Goal: Navigation & Orientation: Find specific page/section

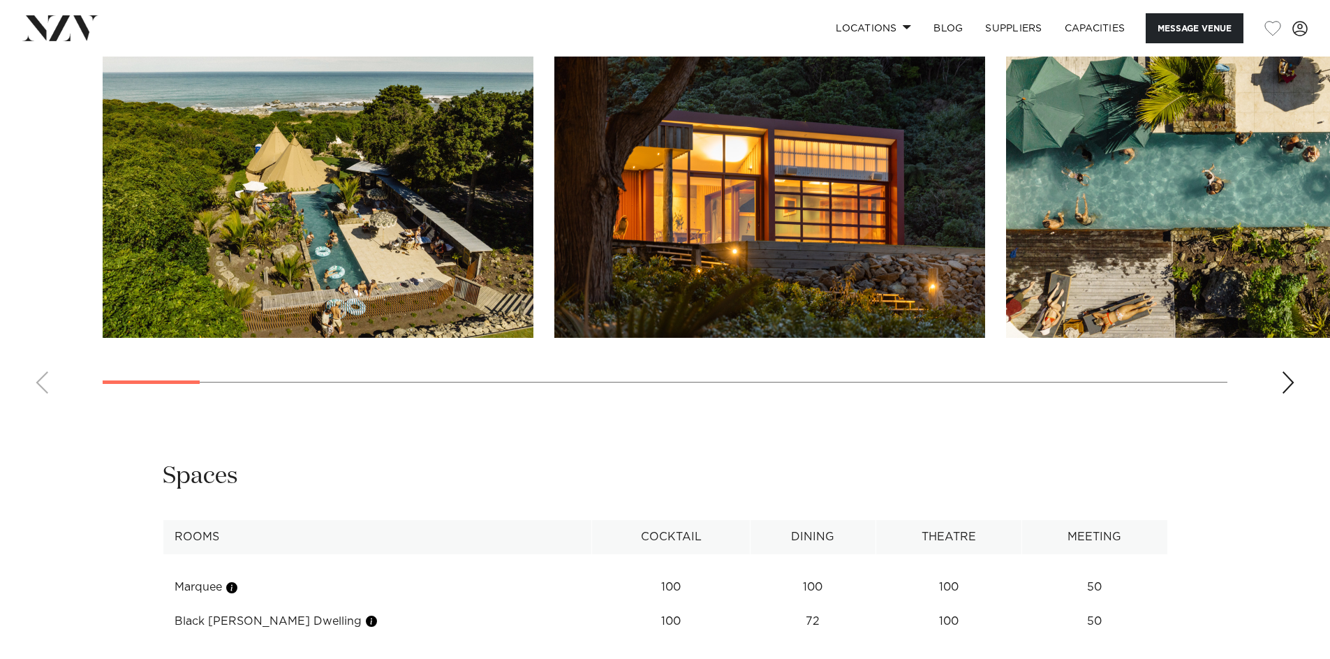
scroll to position [1396, 0]
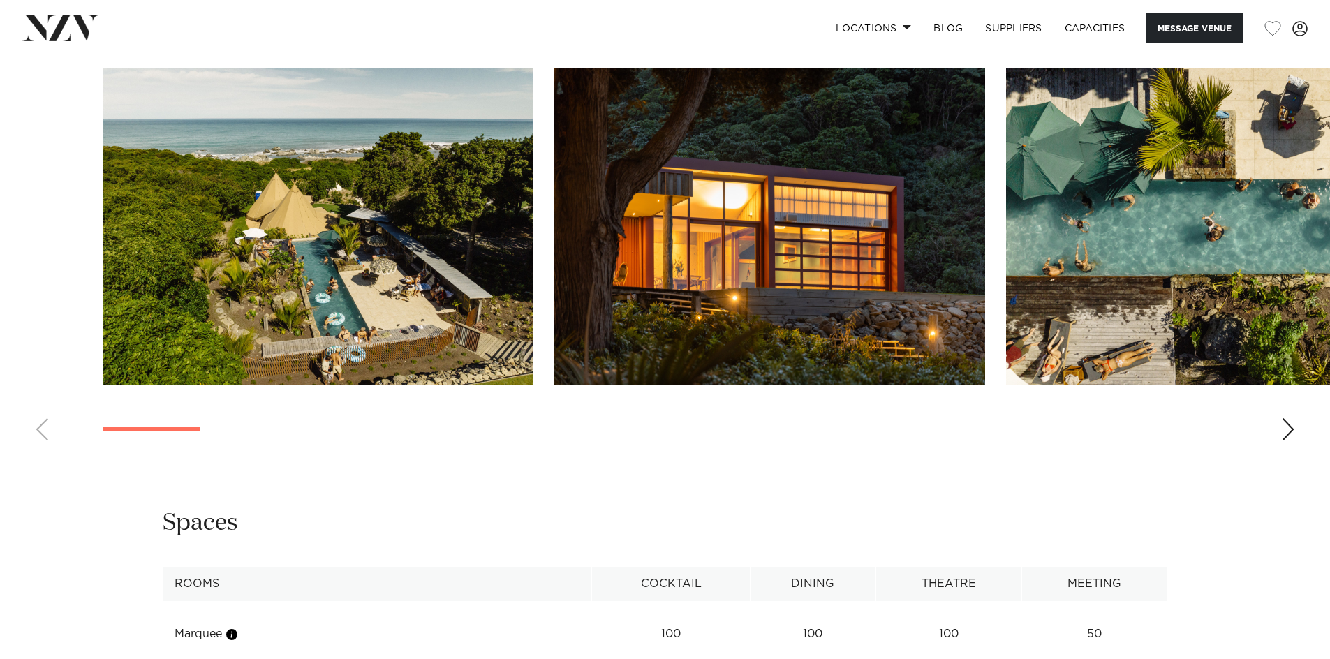
click at [1279, 426] on swiper-container at bounding box center [665, 259] width 1330 height 383
click at [1286, 430] on div "Next slide" at bounding box center [1288, 429] width 14 height 22
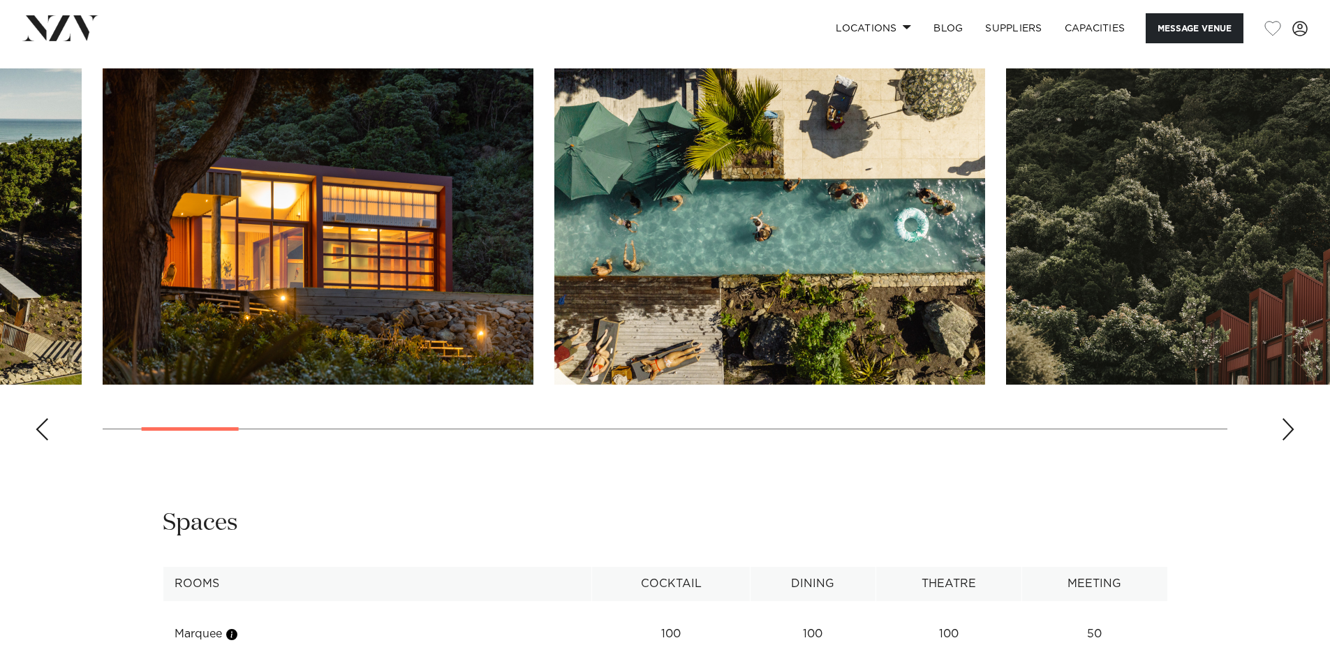
click at [1286, 430] on div "Next slide" at bounding box center [1288, 429] width 14 height 22
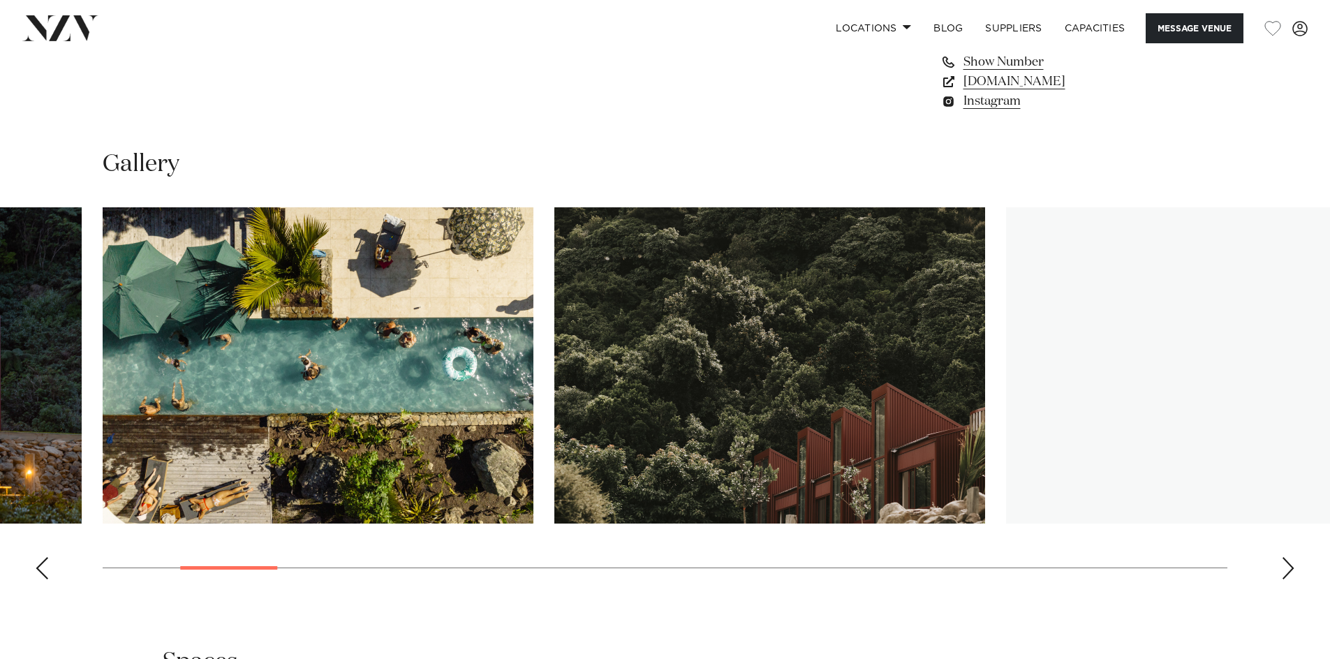
scroll to position [1256, 0]
click at [1300, 567] on swiper-container at bounding box center [665, 399] width 1330 height 383
click at [1290, 562] on div "Next slide" at bounding box center [1288, 569] width 14 height 22
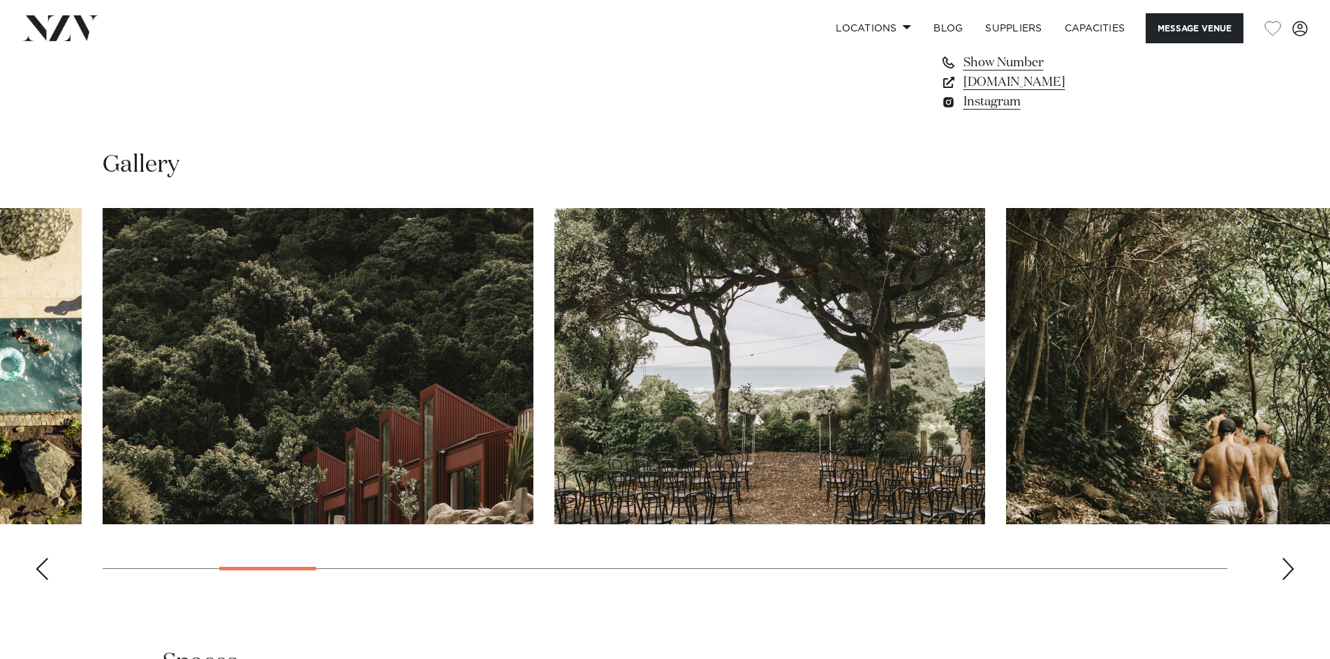
click at [1290, 562] on div "Next slide" at bounding box center [1288, 569] width 14 height 22
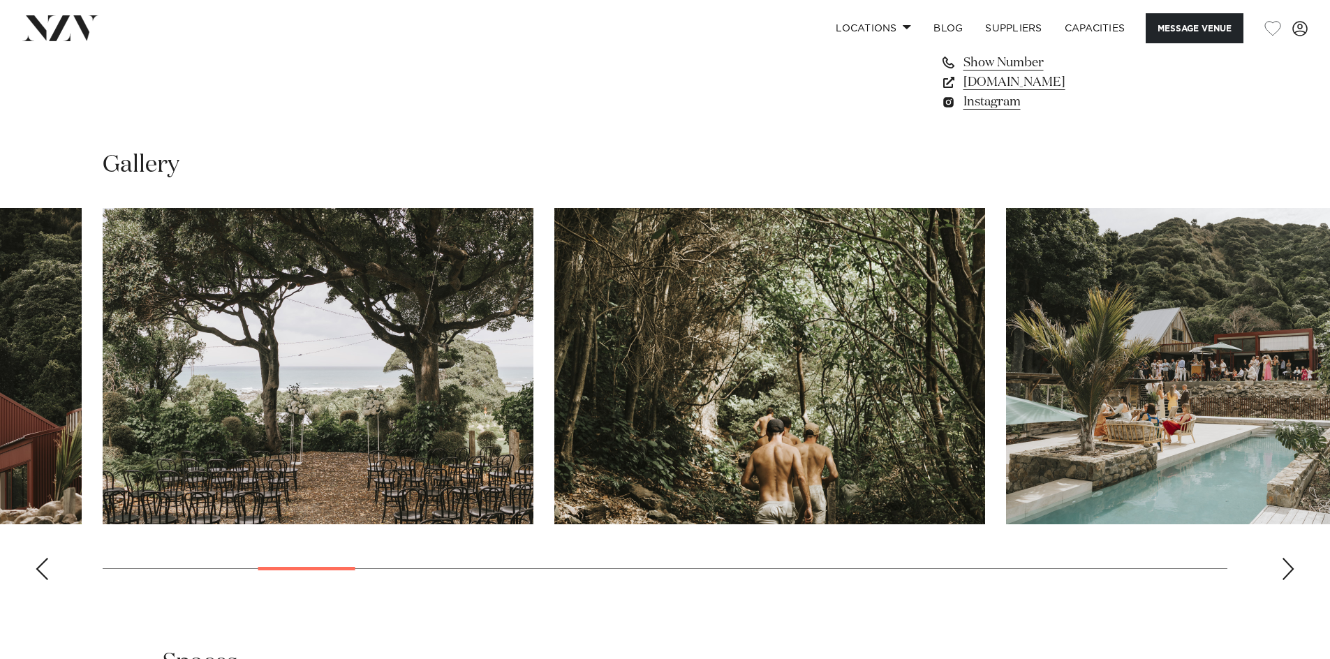
click at [1290, 562] on div "Next slide" at bounding box center [1288, 569] width 14 height 22
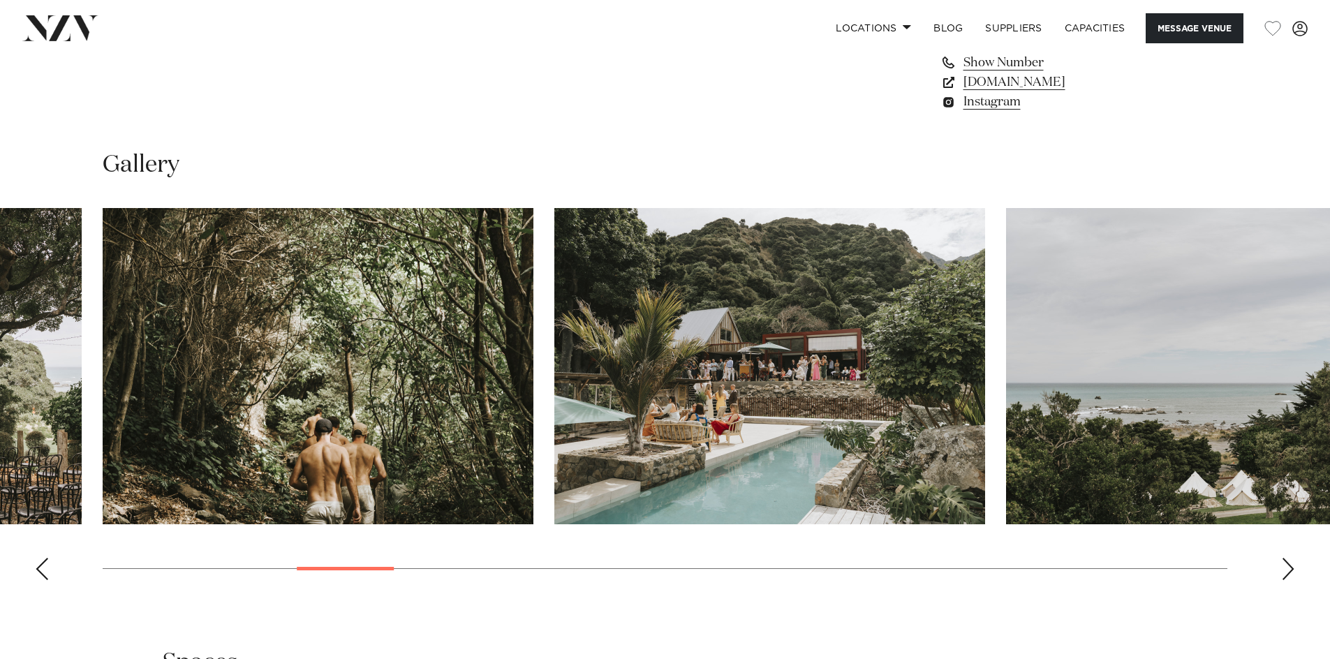
click at [1290, 562] on div "Next slide" at bounding box center [1288, 569] width 14 height 22
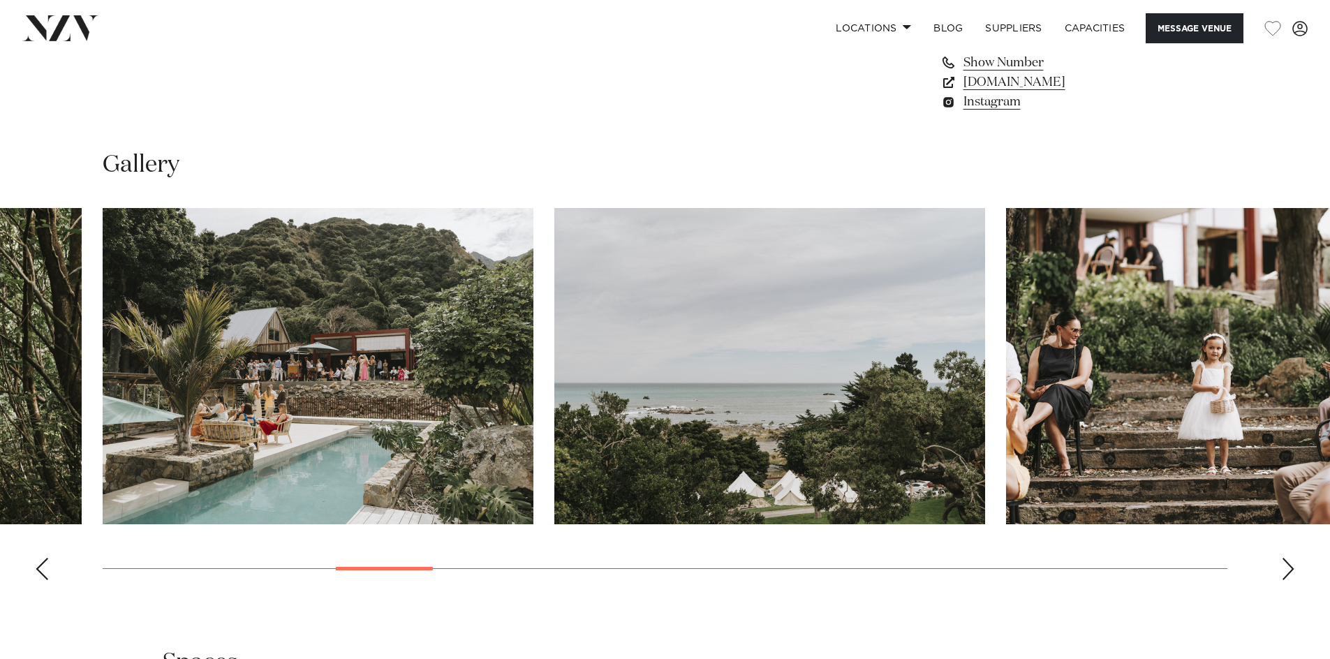
click at [1290, 562] on div "Next slide" at bounding box center [1288, 569] width 14 height 22
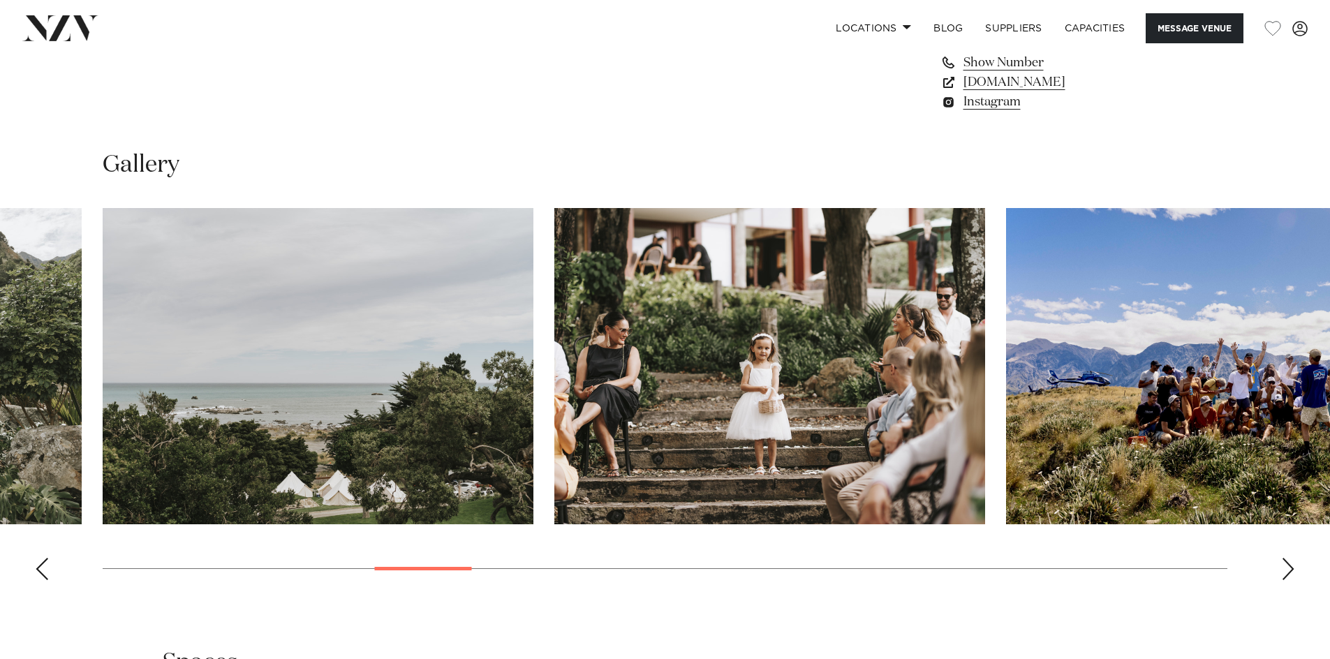
click at [1290, 562] on div "Next slide" at bounding box center [1288, 569] width 14 height 22
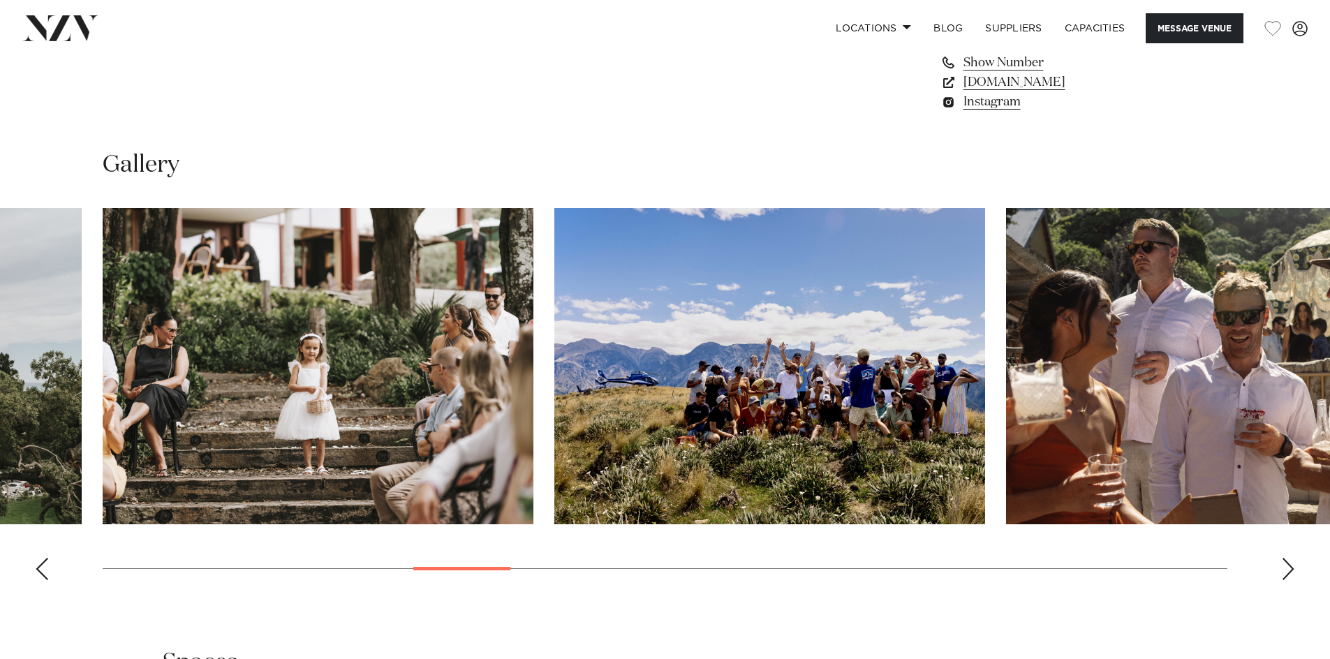
click at [1272, 560] on swiper-container at bounding box center [665, 399] width 1330 height 383
click at [1286, 570] on div "Next slide" at bounding box center [1288, 569] width 14 height 22
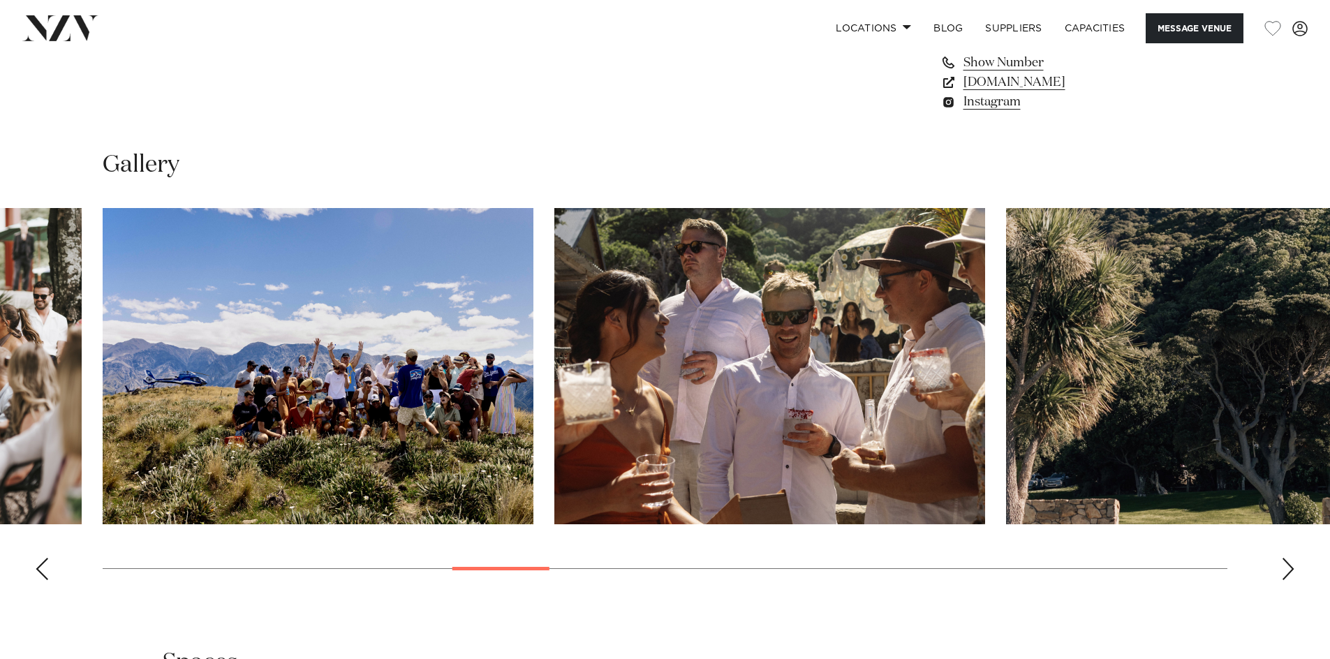
click at [1286, 570] on div "Next slide" at bounding box center [1288, 569] width 14 height 22
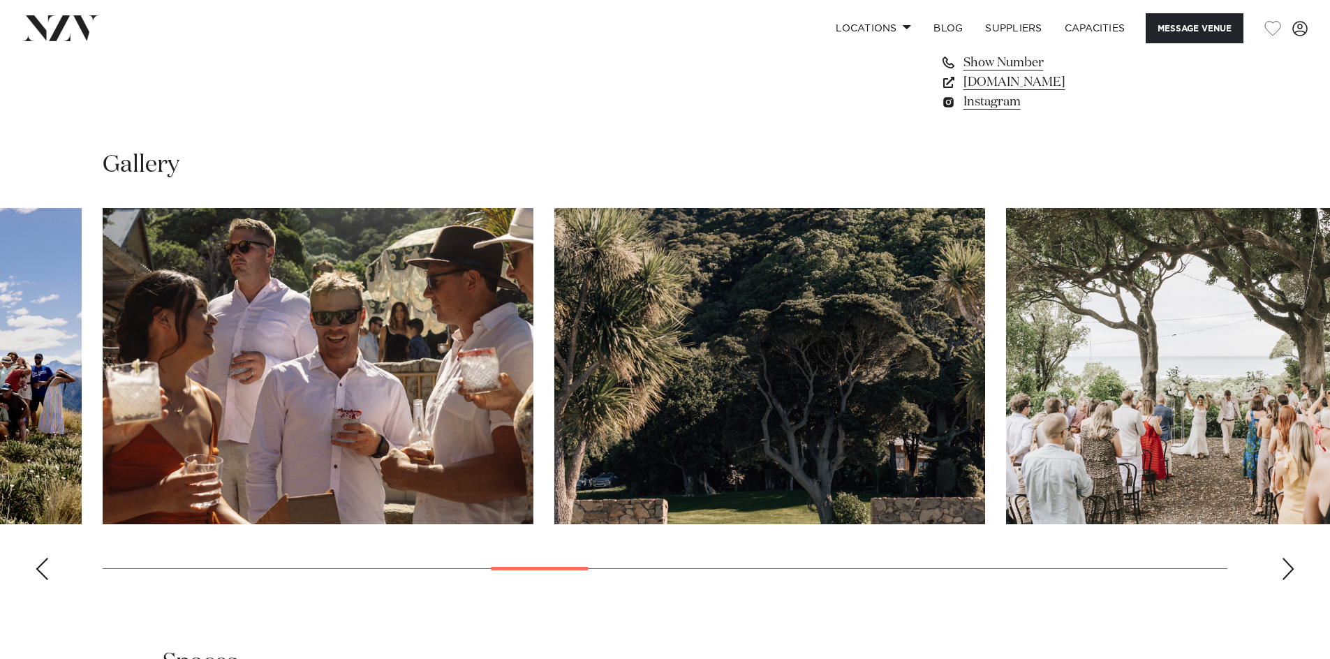
click at [1286, 570] on div "Next slide" at bounding box center [1288, 569] width 14 height 22
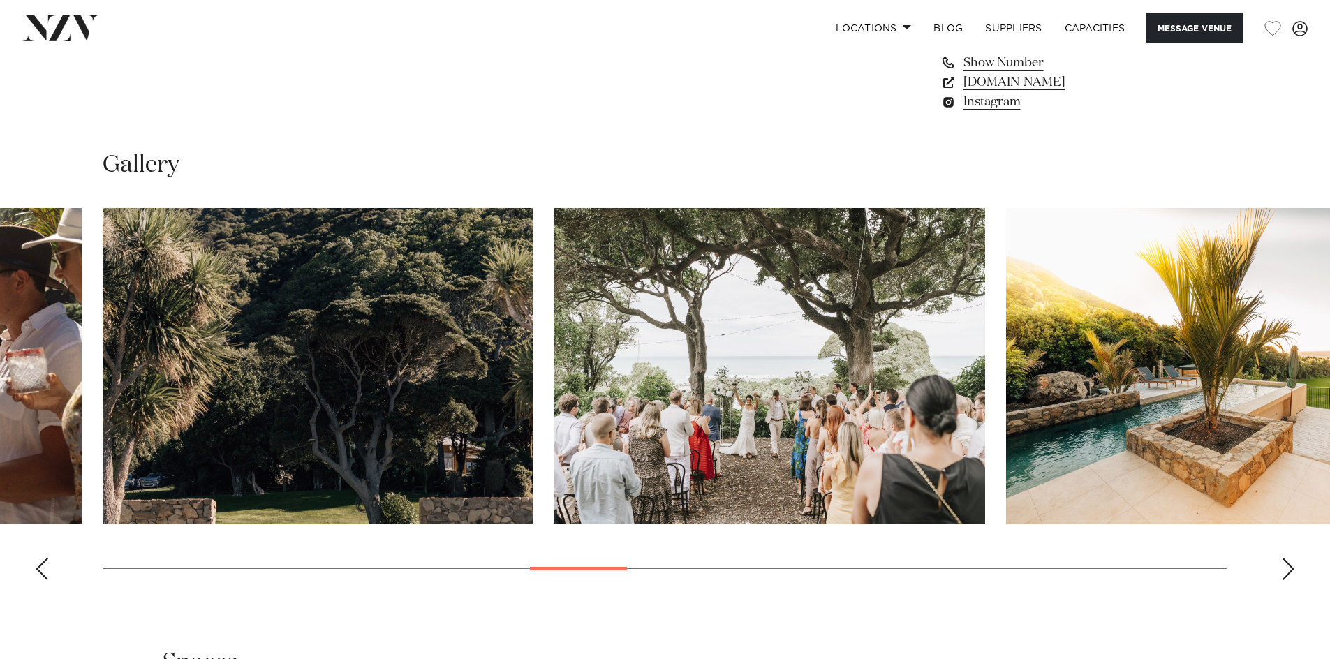
click at [1286, 570] on div "Next slide" at bounding box center [1288, 569] width 14 height 22
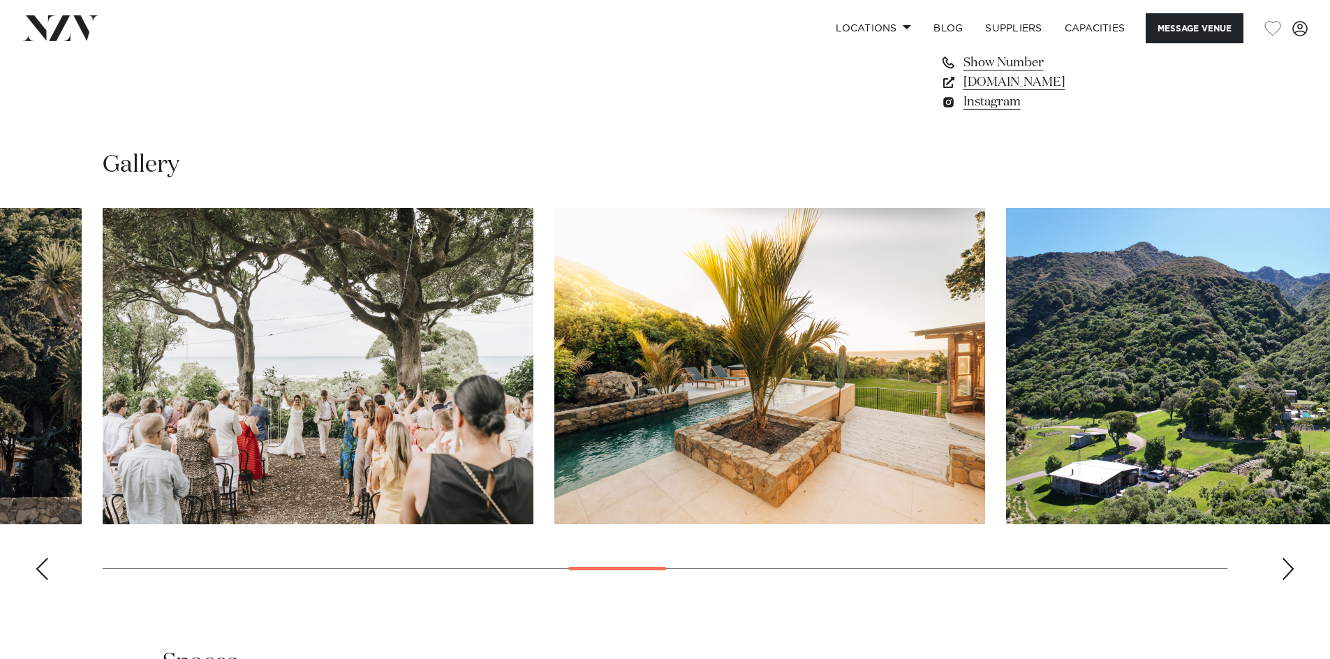
click at [1286, 570] on div "Next slide" at bounding box center [1288, 569] width 14 height 22
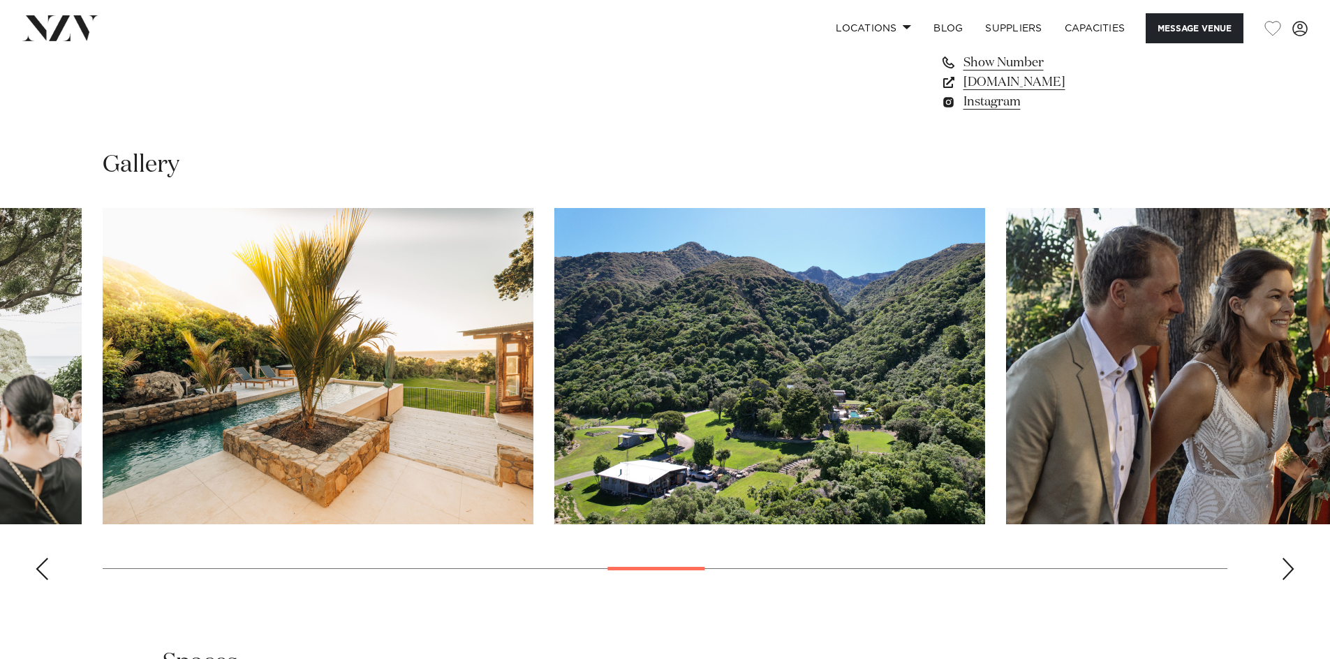
click at [1286, 570] on div "Next slide" at bounding box center [1288, 569] width 14 height 22
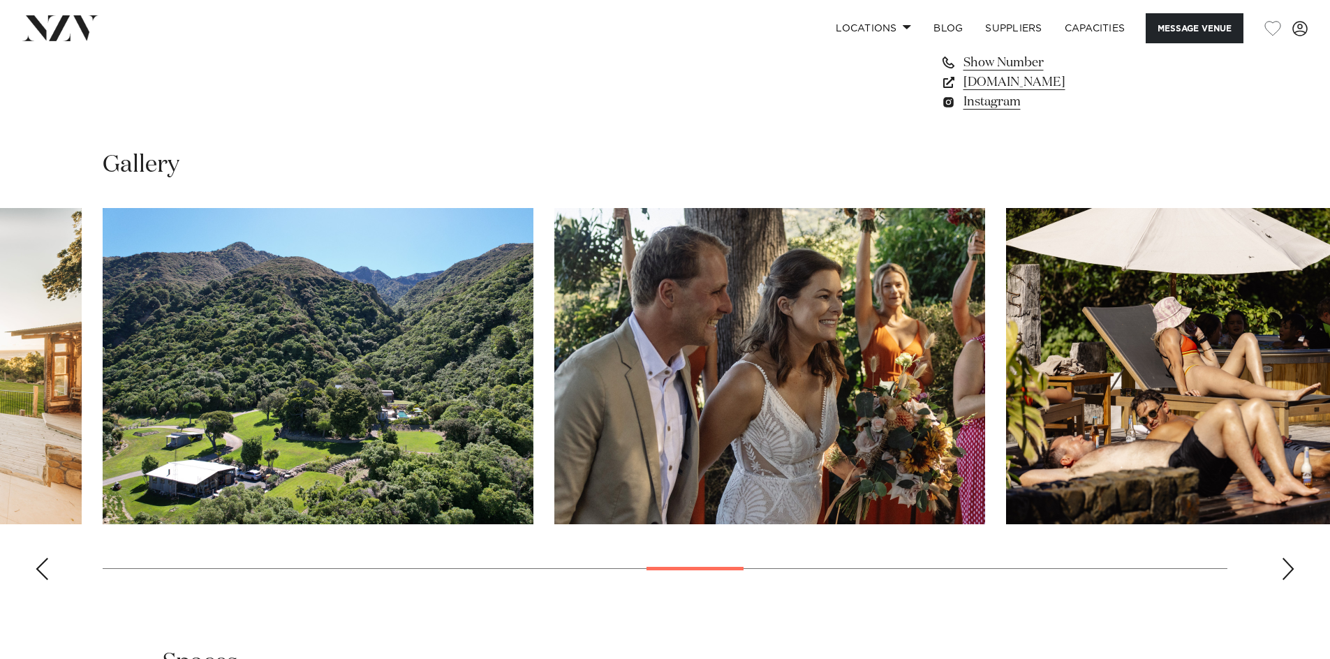
click at [1286, 570] on div "Next slide" at bounding box center [1288, 569] width 14 height 22
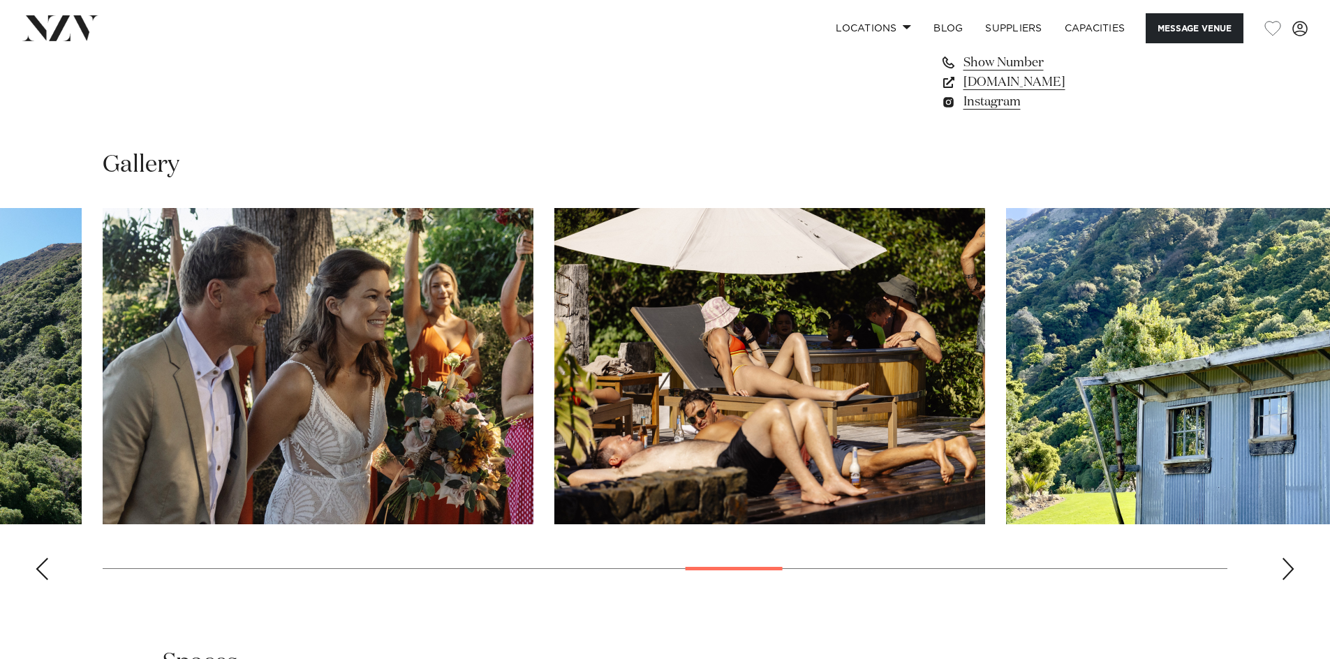
click at [1286, 570] on div "Next slide" at bounding box center [1288, 569] width 14 height 22
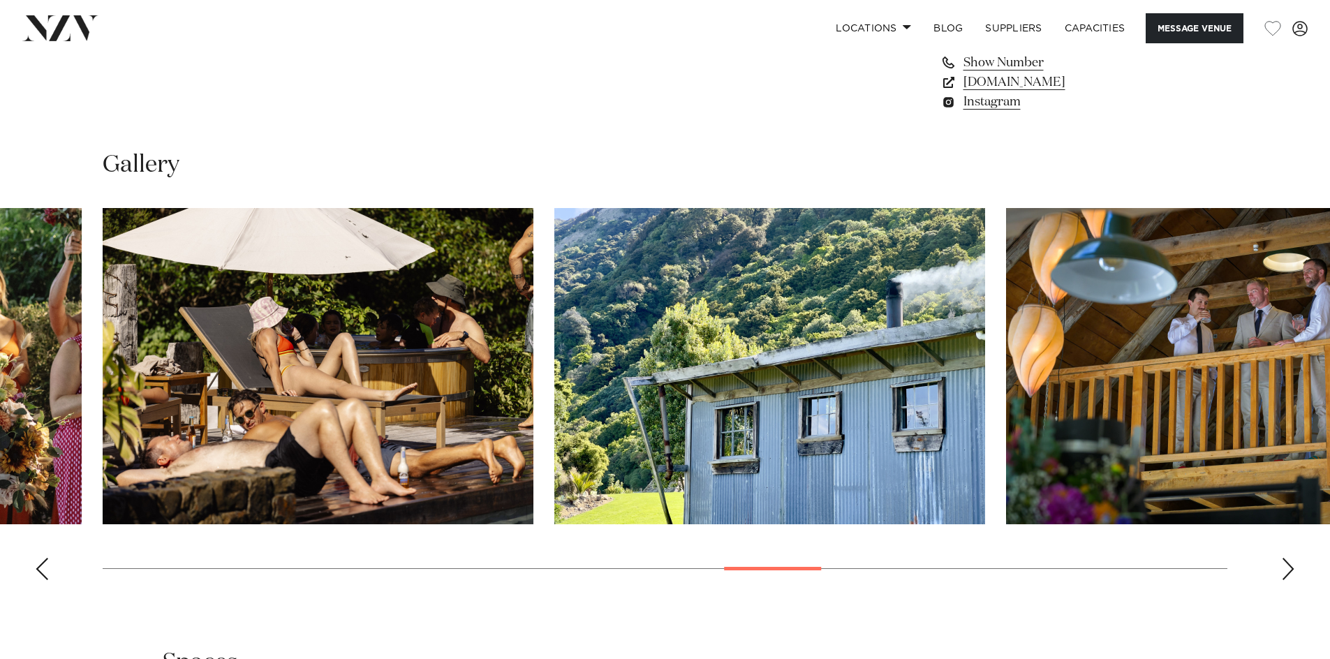
click at [1286, 570] on div "Next slide" at bounding box center [1288, 569] width 14 height 22
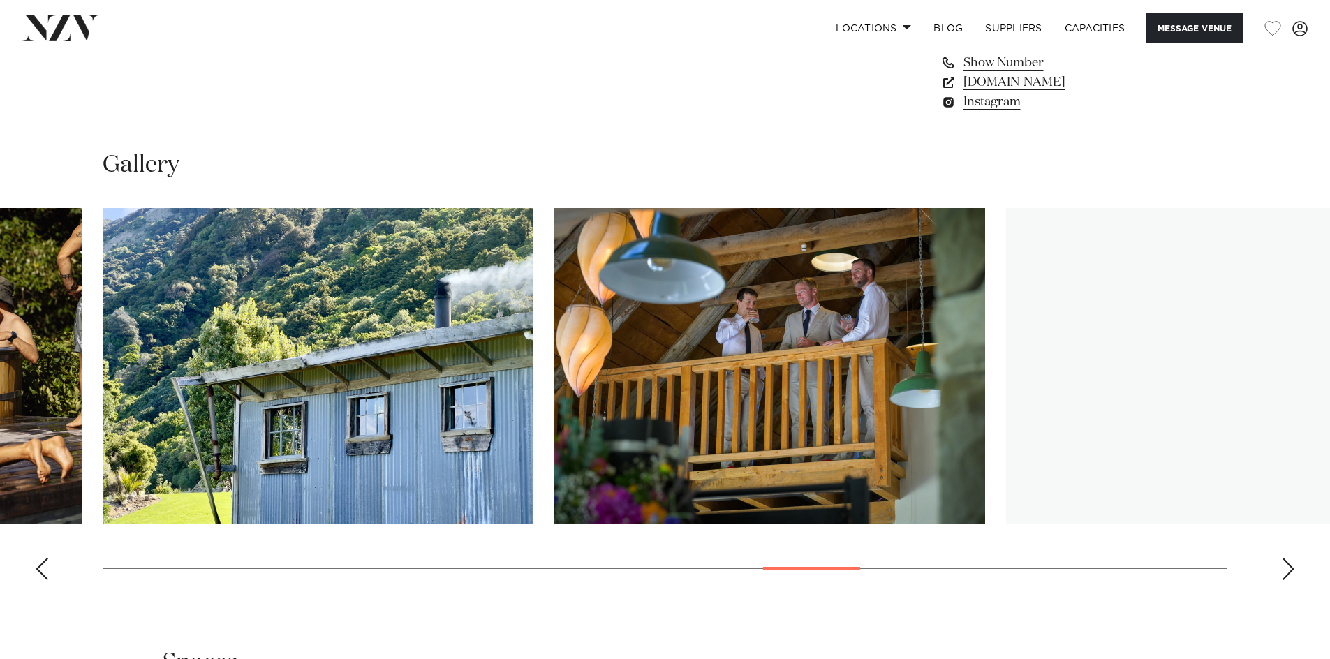
click at [1286, 570] on div "Next slide" at bounding box center [1288, 569] width 14 height 22
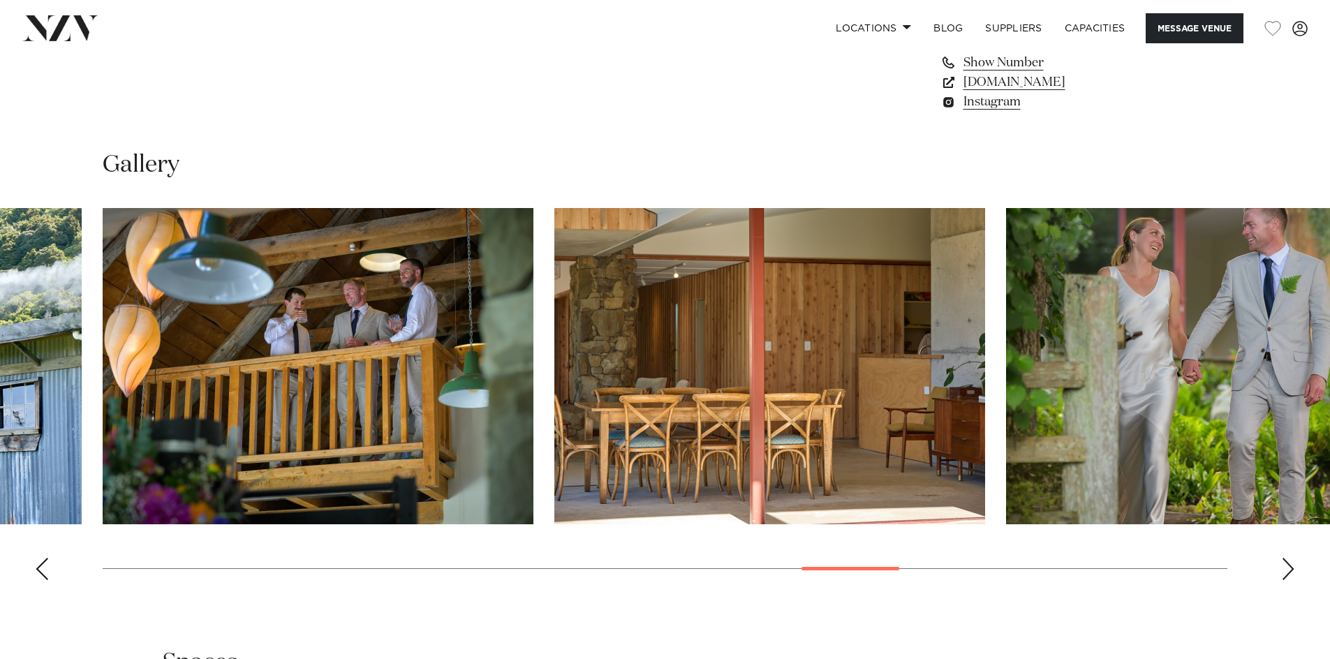
click at [1286, 567] on div "Next slide" at bounding box center [1288, 569] width 14 height 22
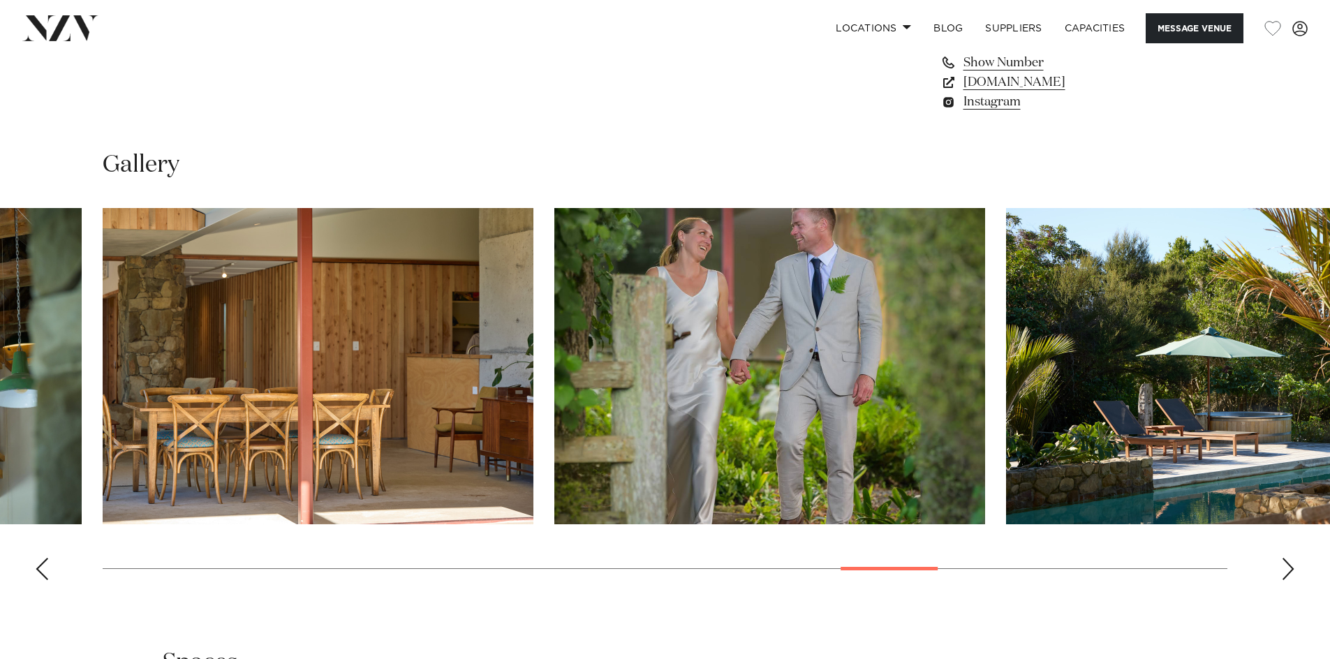
click at [1286, 567] on div "Next slide" at bounding box center [1288, 569] width 14 height 22
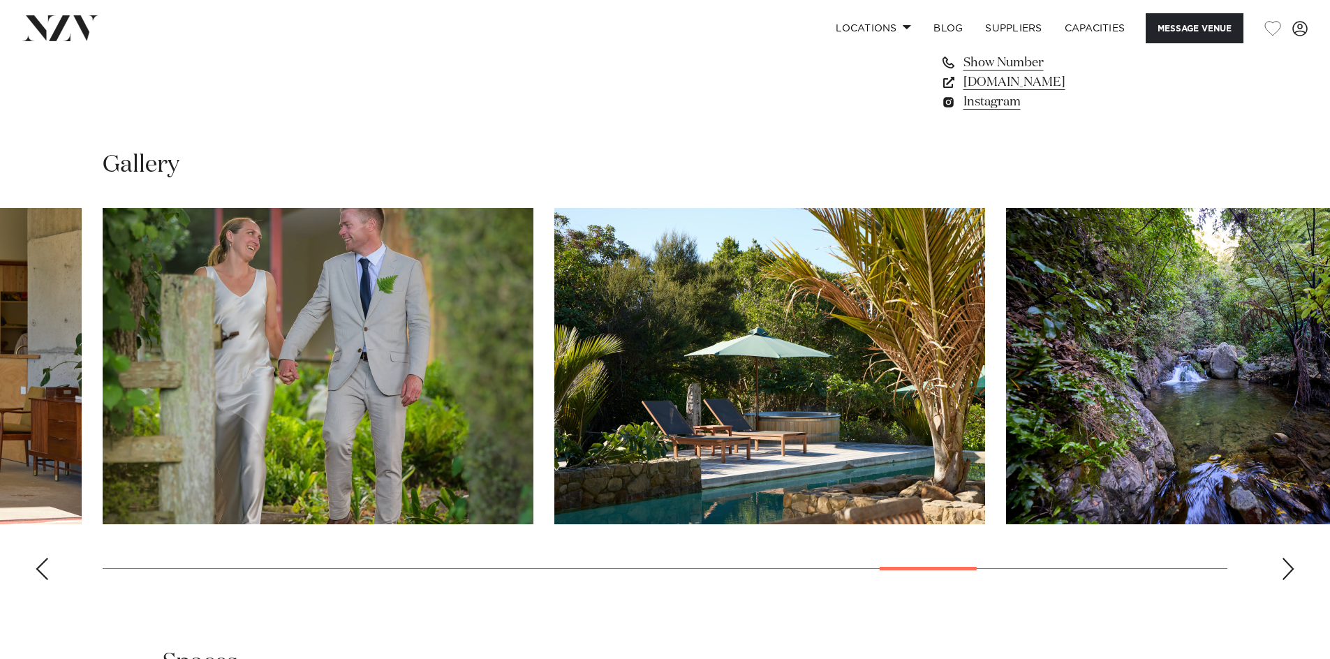
click at [1288, 567] on div "Next slide" at bounding box center [1288, 569] width 14 height 22
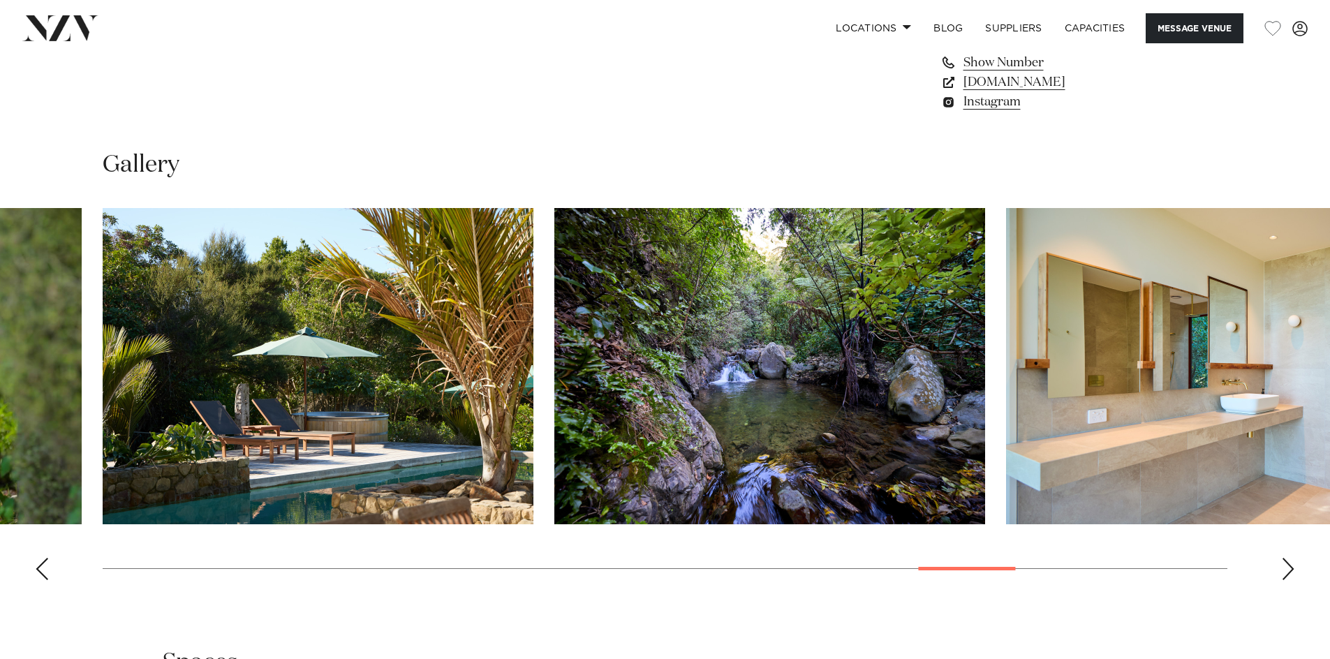
click at [1288, 567] on div "Next slide" at bounding box center [1288, 569] width 14 height 22
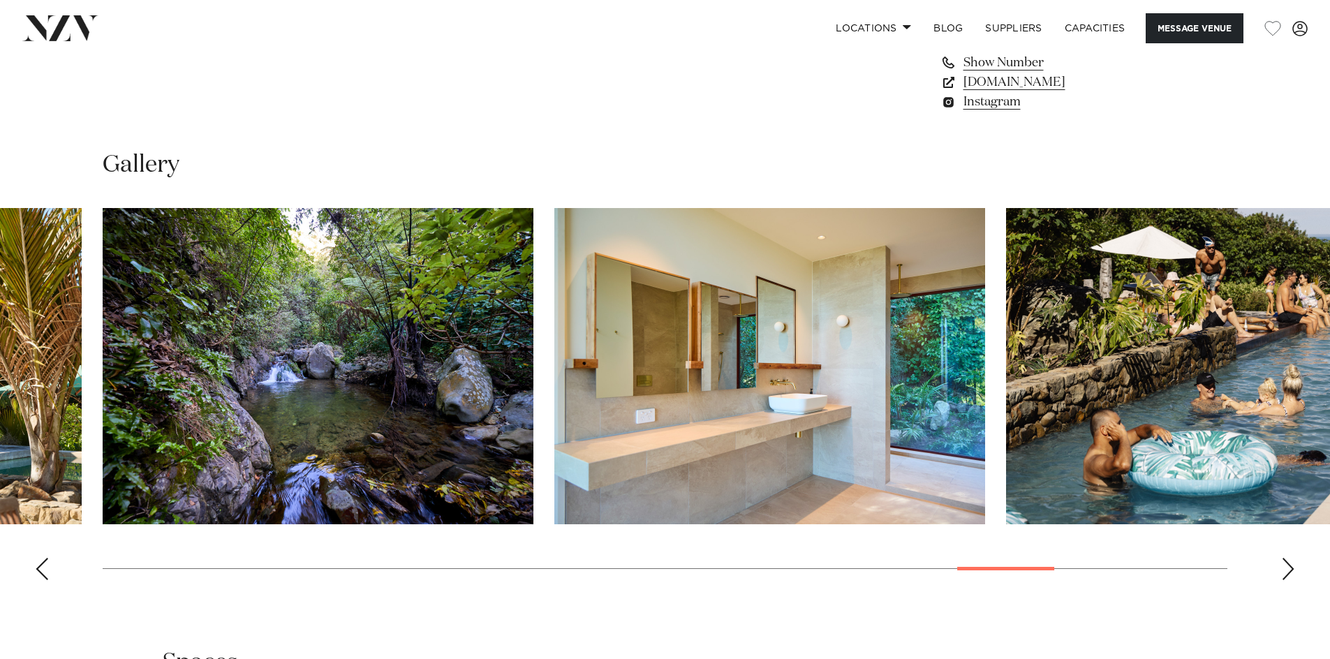
click at [1291, 565] on div "Next slide" at bounding box center [1288, 569] width 14 height 22
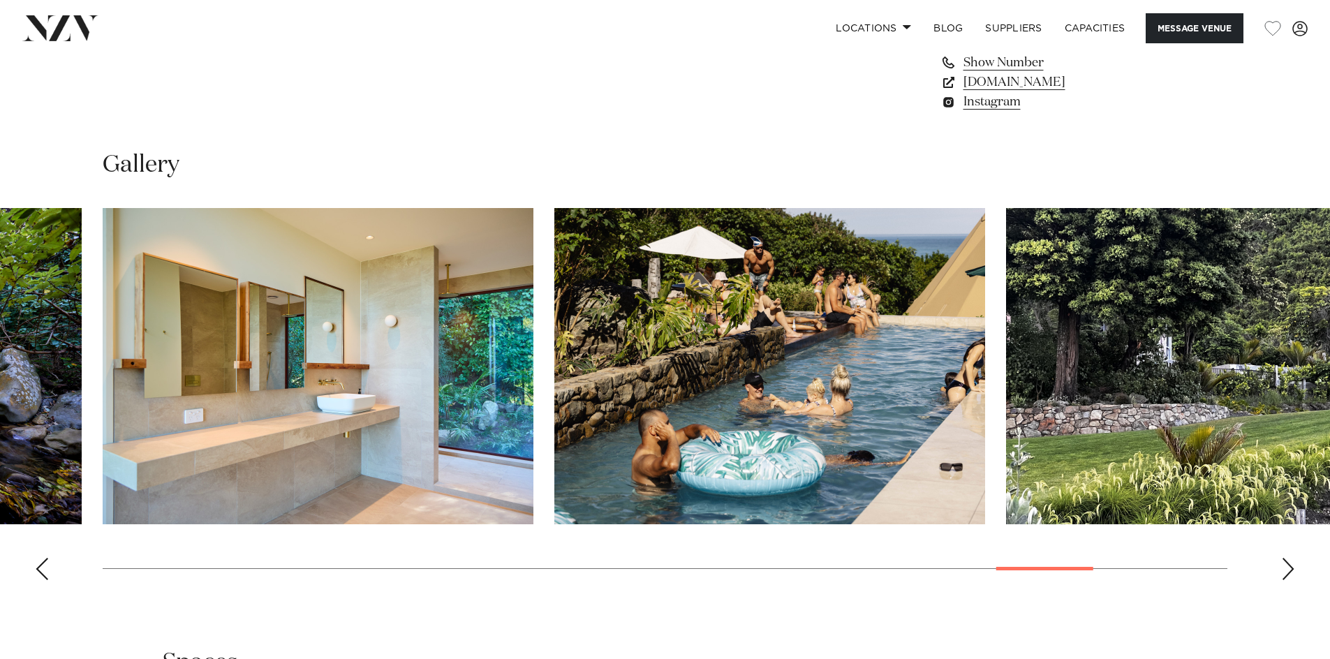
click at [1291, 565] on div "Next slide" at bounding box center [1288, 569] width 14 height 22
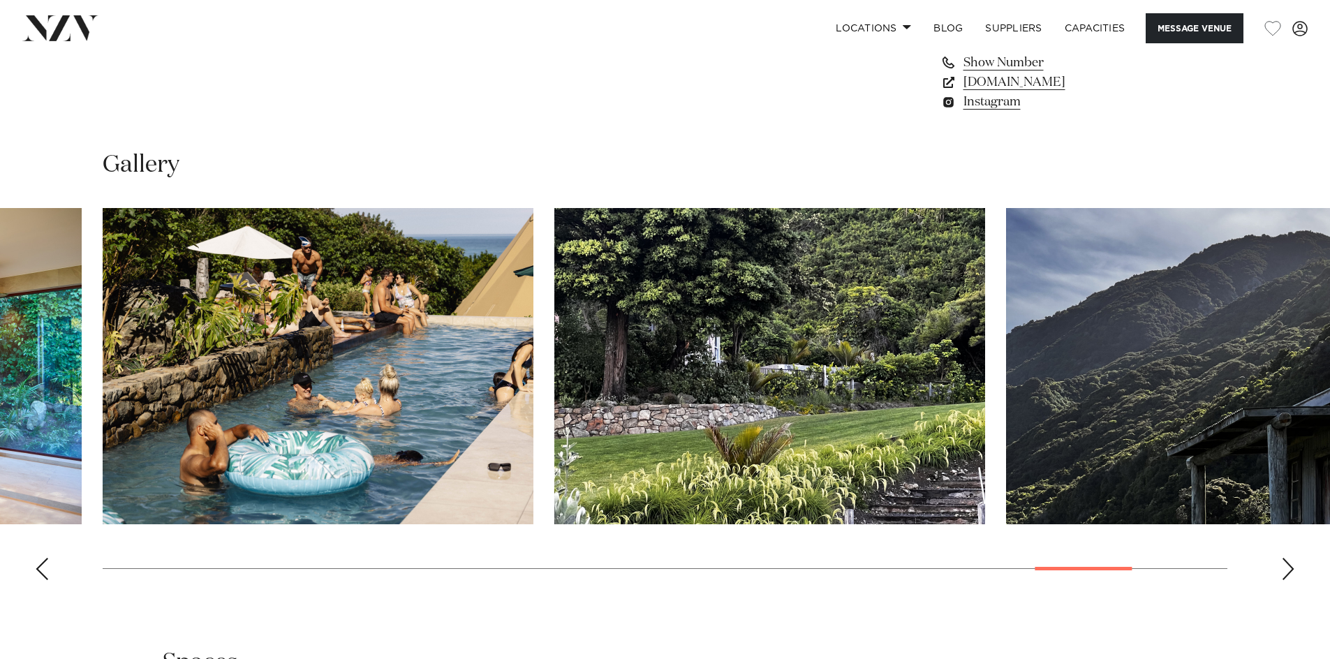
click at [1291, 565] on div "Next slide" at bounding box center [1288, 569] width 14 height 22
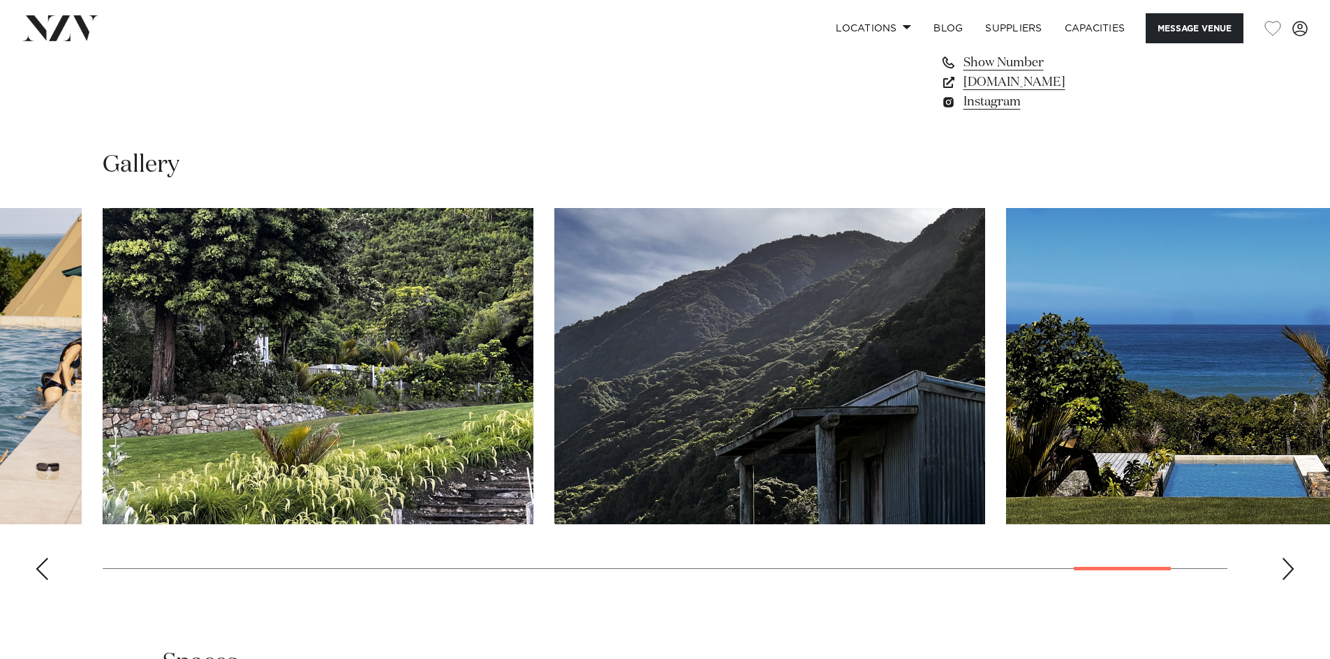
click at [1291, 565] on div "Next slide" at bounding box center [1288, 569] width 14 height 22
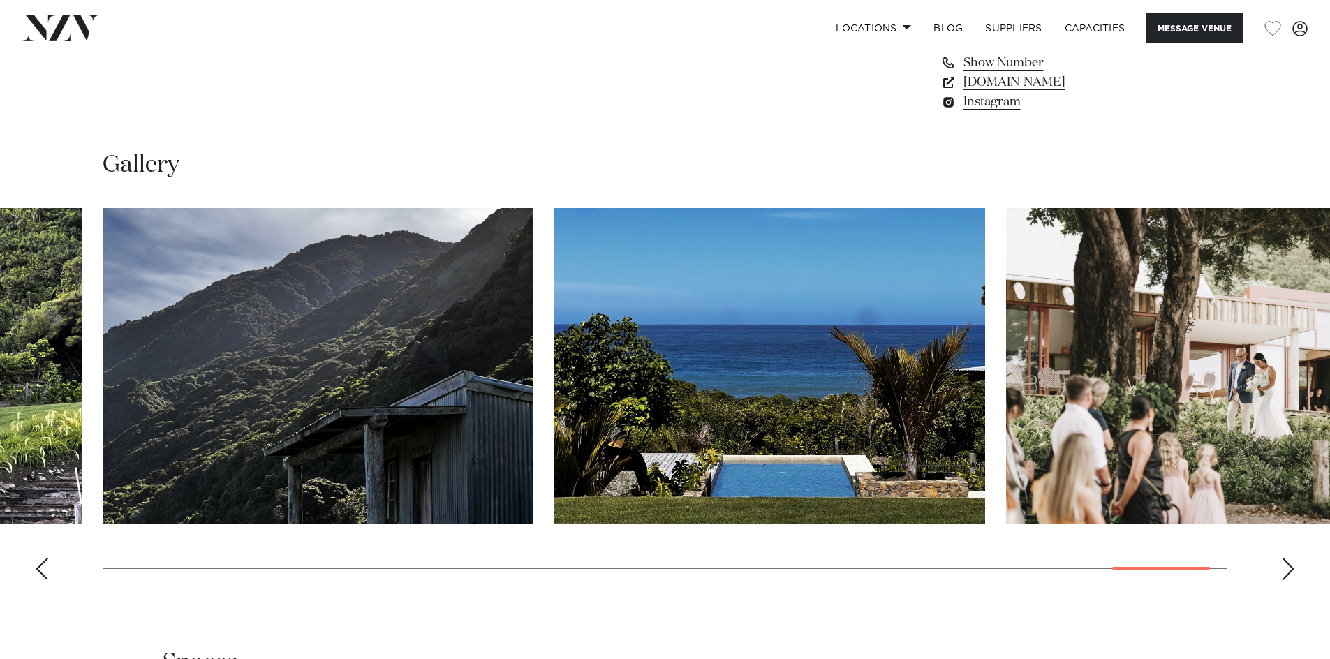
click at [1294, 565] on div "Next slide" at bounding box center [1288, 569] width 14 height 22
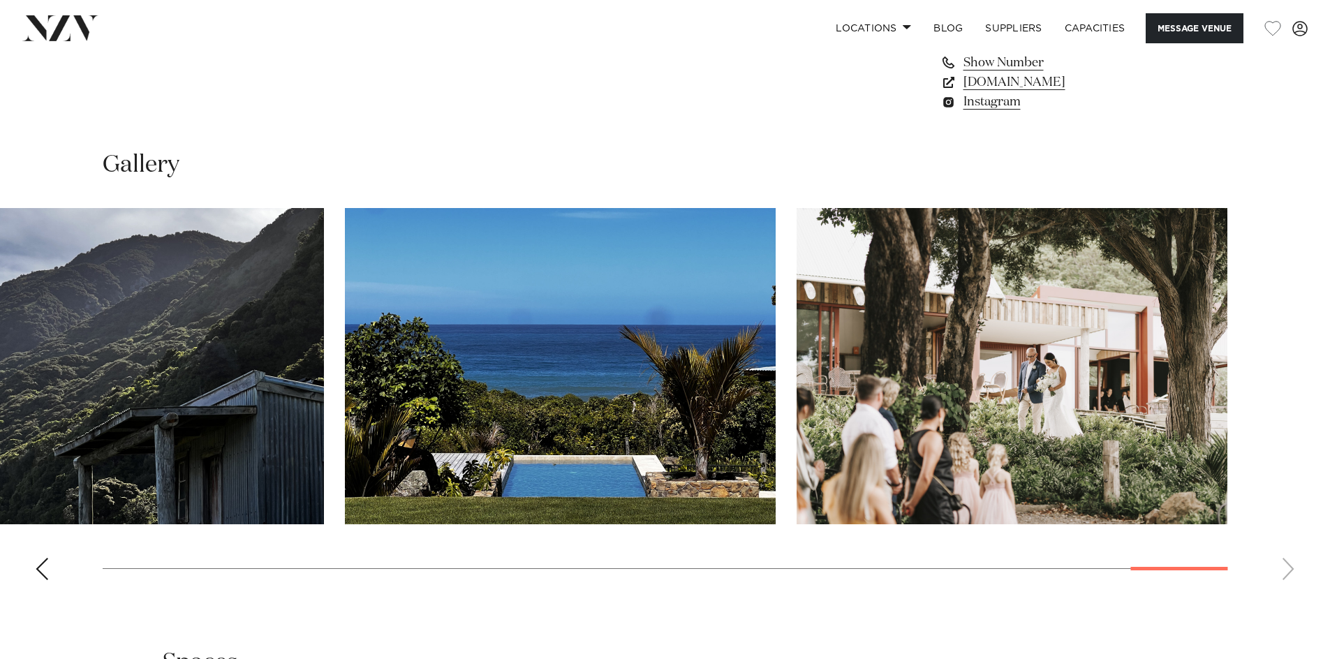
click at [1294, 565] on swiper-container at bounding box center [665, 399] width 1330 height 383
click at [1195, 565] on swiper-container at bounding box center [665, 399] width 1330 height 383
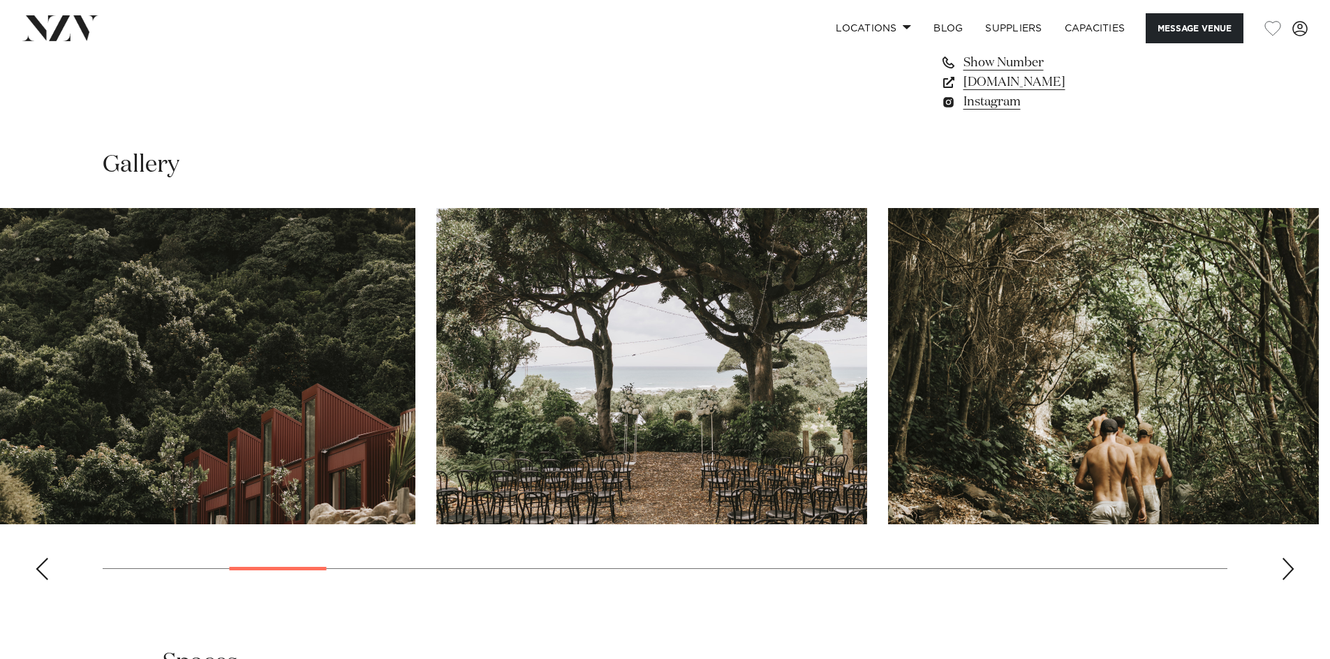
click at [298, 585] on swiper-container at bounding box center [665, 399] width 1330 height 383
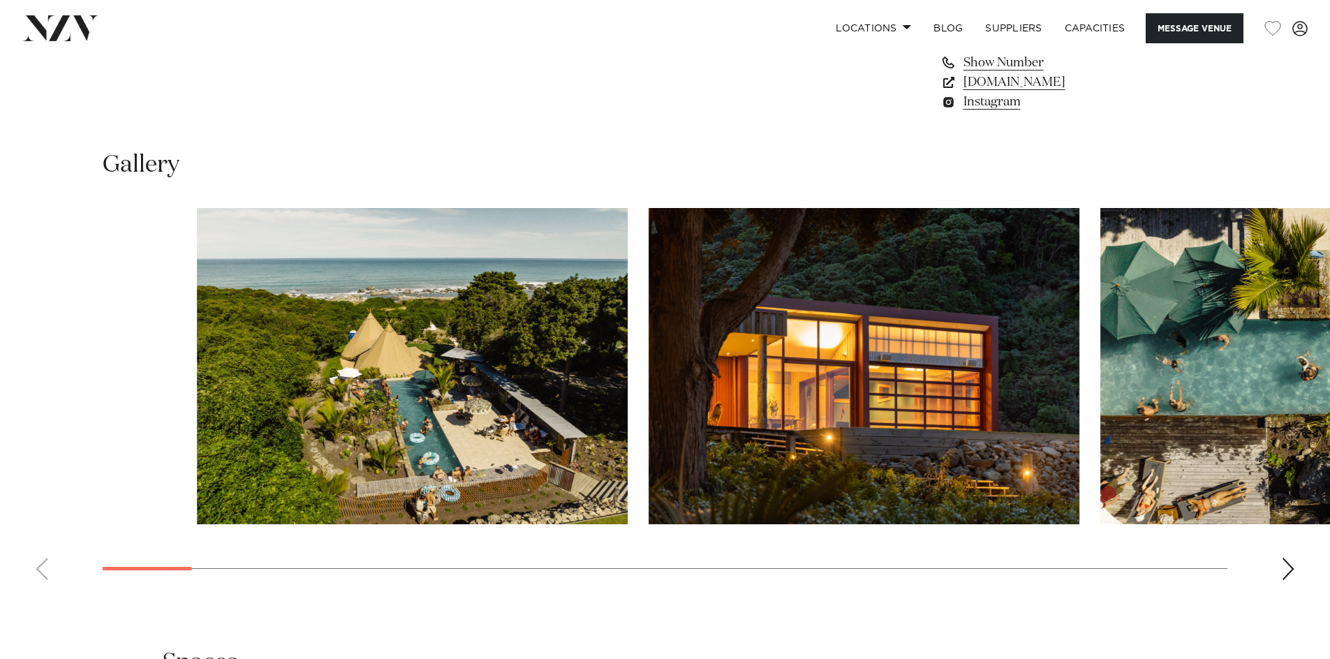
click at [1329, 646] on html "Locations [GEOGRAPHIC_DATA] [GEOGRAPHIC_DATA] [GEOGRAPHIC_DATA] [GEOGRAPHIC_DAT…" at bounding box center [665, 548] width 1330 height 3608
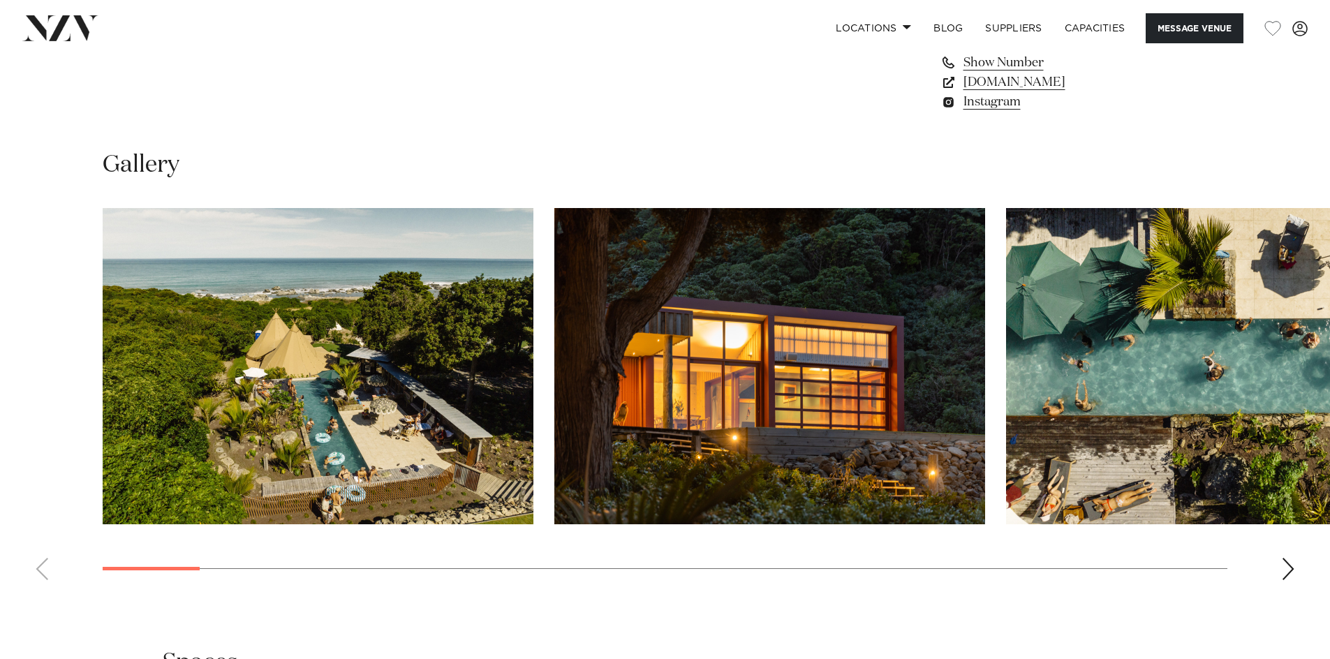
click at [1286, 559] on div "Next slide" at bounding box center [1288, 569] width 14 height 22
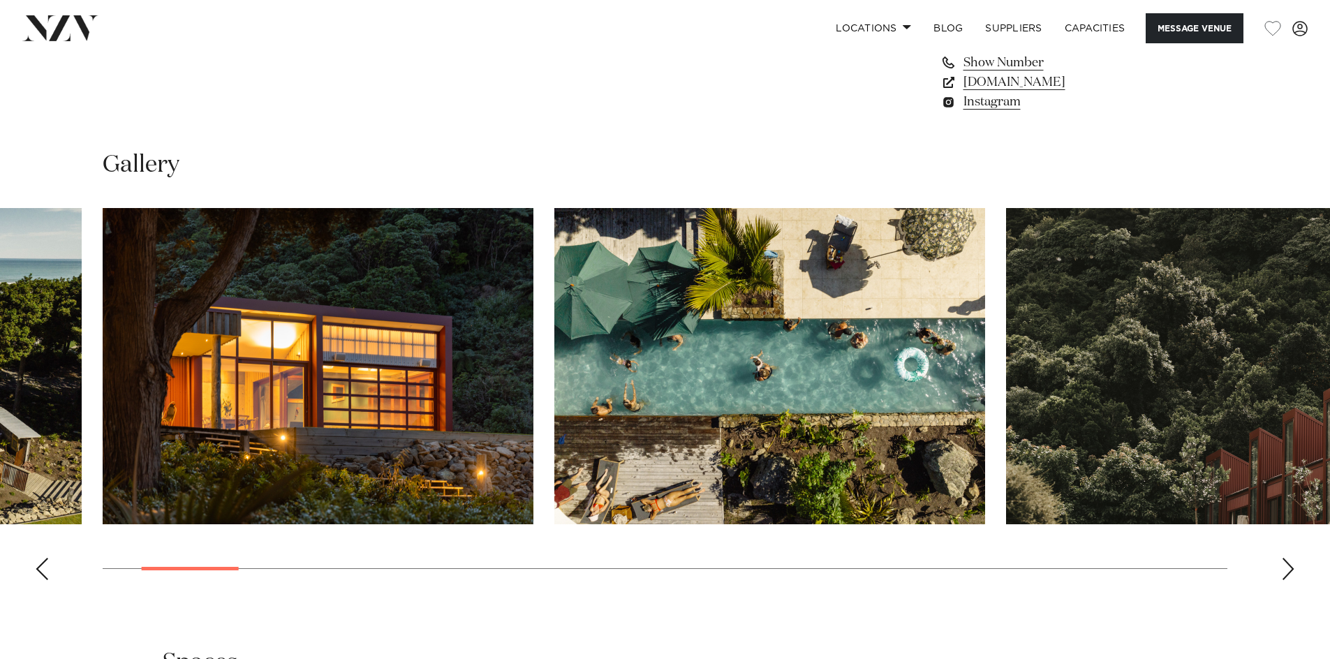
click at [1286, 559] on div "Next slide" at bounding box center [1288, 569] width 14 height 22
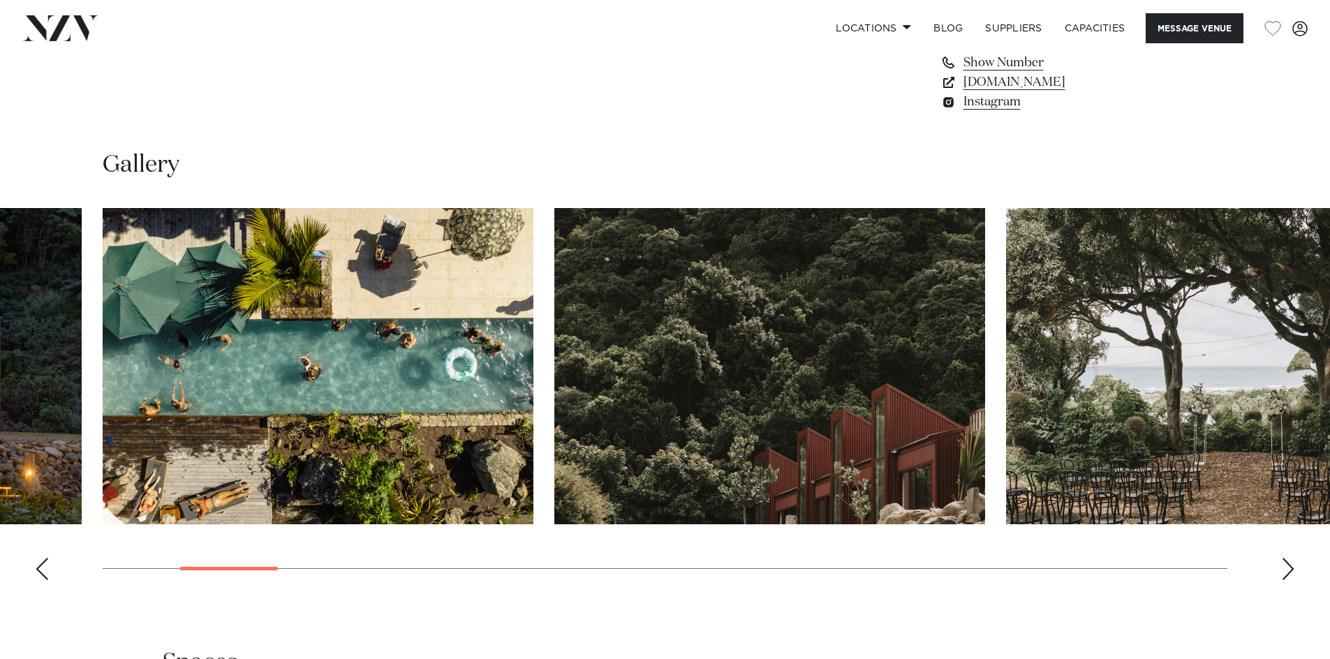
click at [1285, 559] on div "Next slide" at bounding box center [1288, 569] width 14 height 22
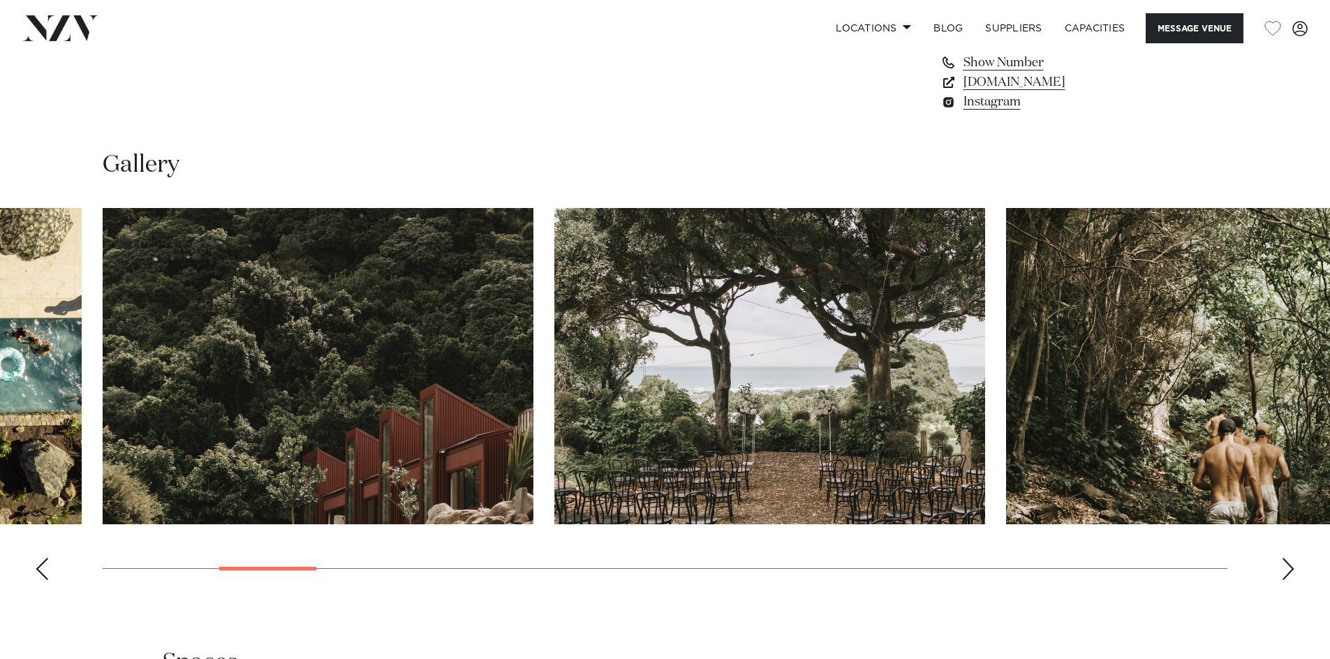
click at [1285, 559] on div "Next slide" at bounding box center [1288, 569] width 14 height 22
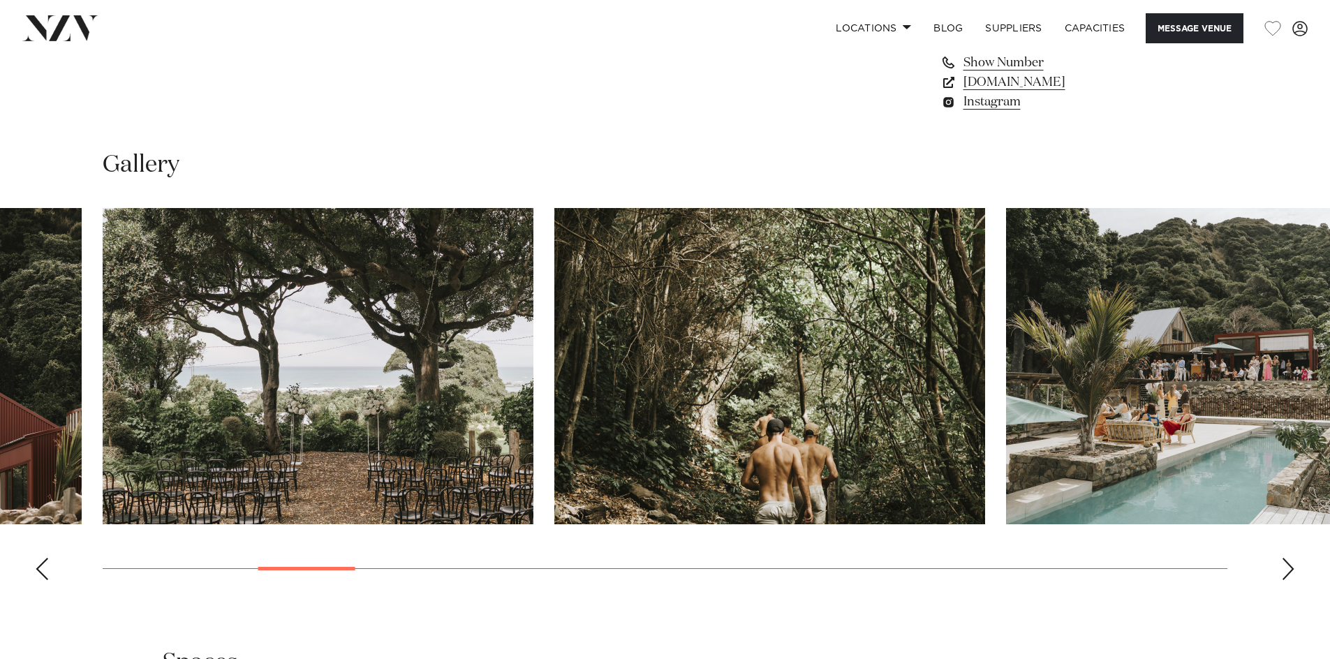
click at [1284, 559] on div "Next slide" at bounding box center [1288, 569] width 14 height 22
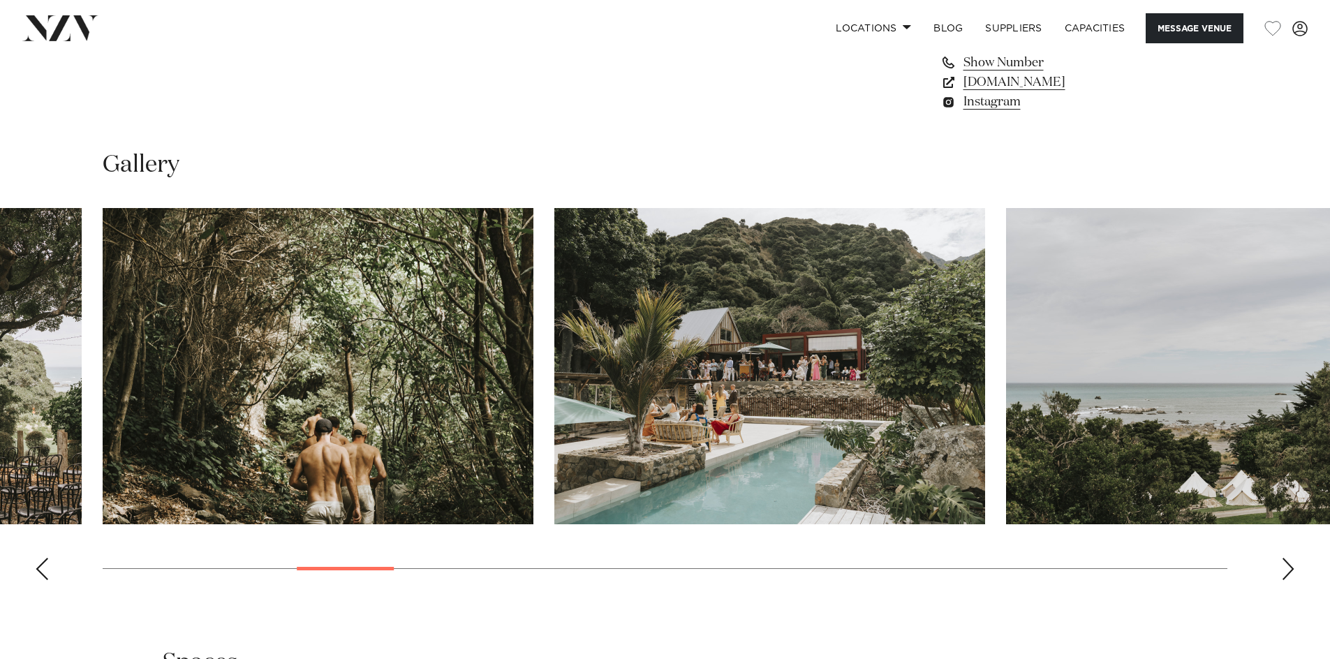
click at [1284, 559] on div "Next slide" at bounding box center [1288, 569] width 14 height 22
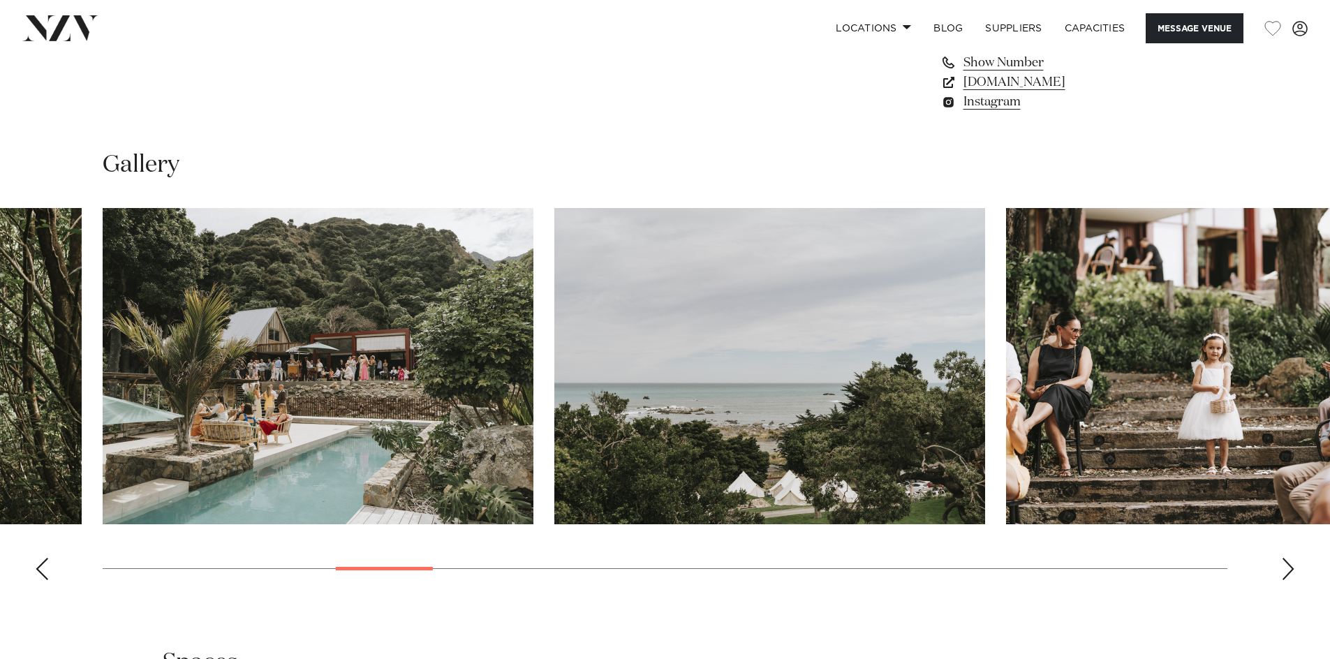
click at [1284, 559] on div "Next slide" at bounding box center [1288, 569] width 14 height 22
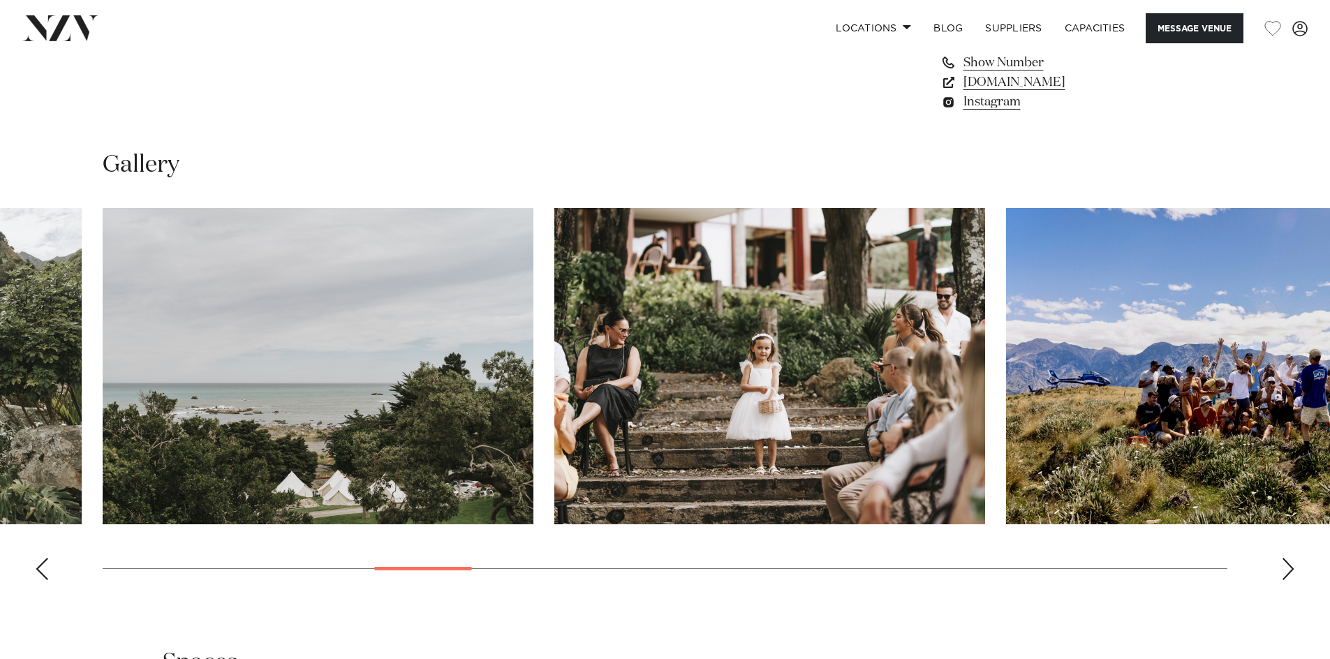
click at [1284, 559] on div "Next slide" at bounding box center [1288, 569] width 14 height 22
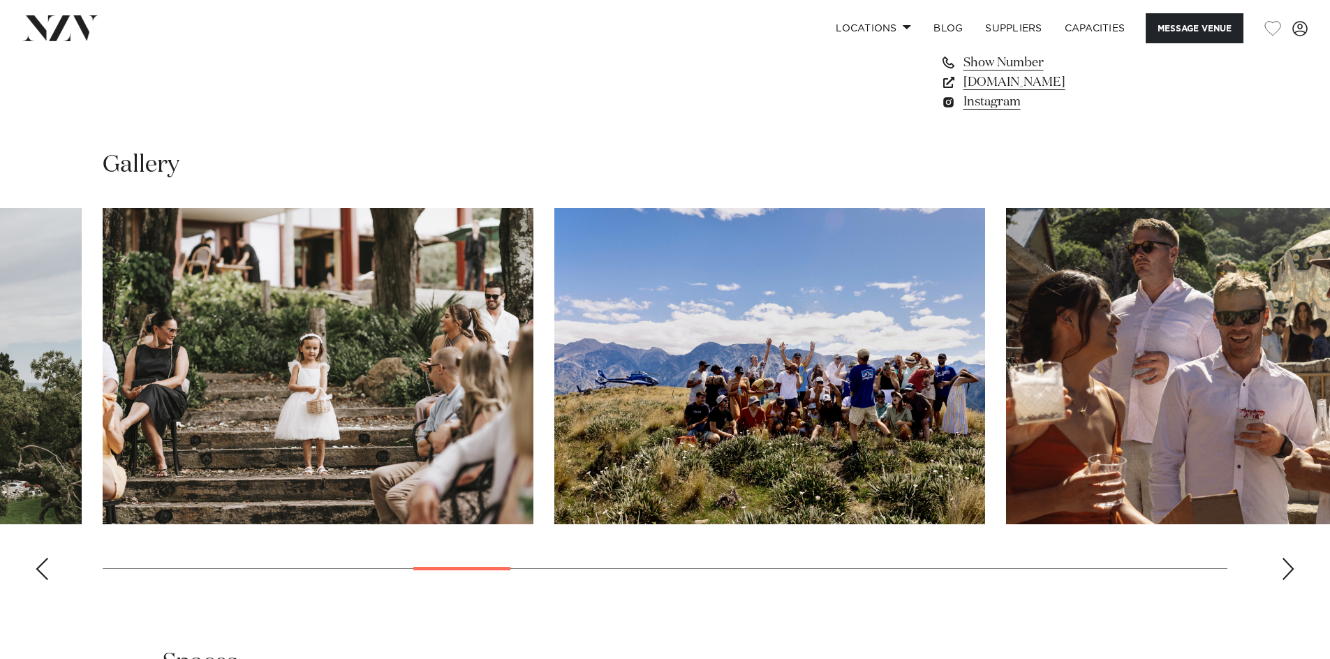
click at [1284, 559] on div "Next slide" at bounding box center [1288, 569] width 14 height 22
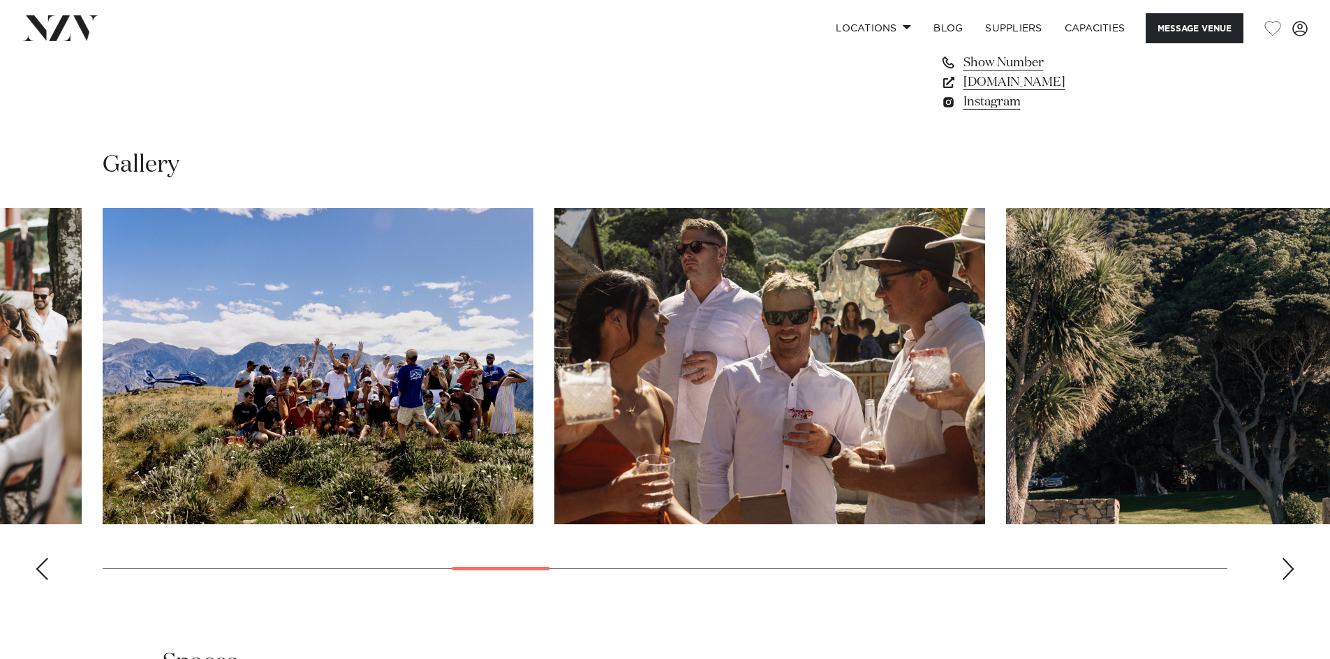
click at [1284, 559] on div "Next slide" at bounding box center [1288, 569] width 14 height 22
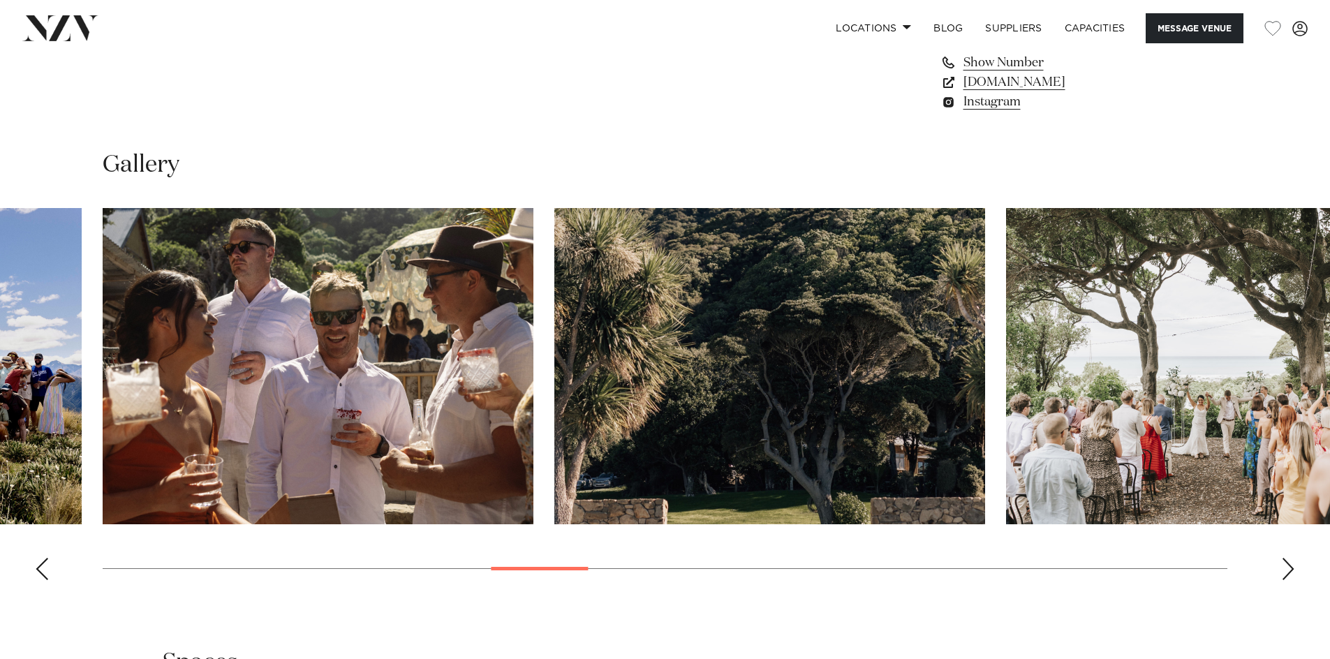
click at [1284, 559] on div "Next slide" at bounding box center [1288, 569] width 14 height 22
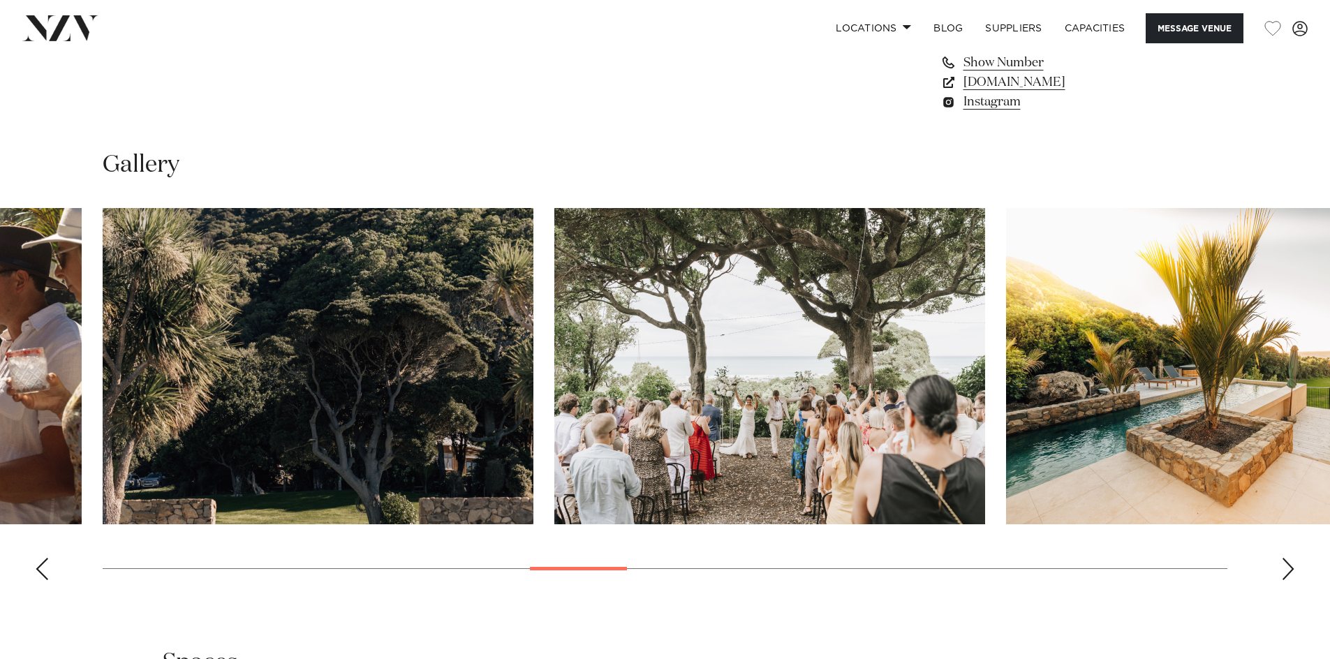
click at [1284, 560] on div "Next slide" at bounding box center [1288, 569] width 14 height 22
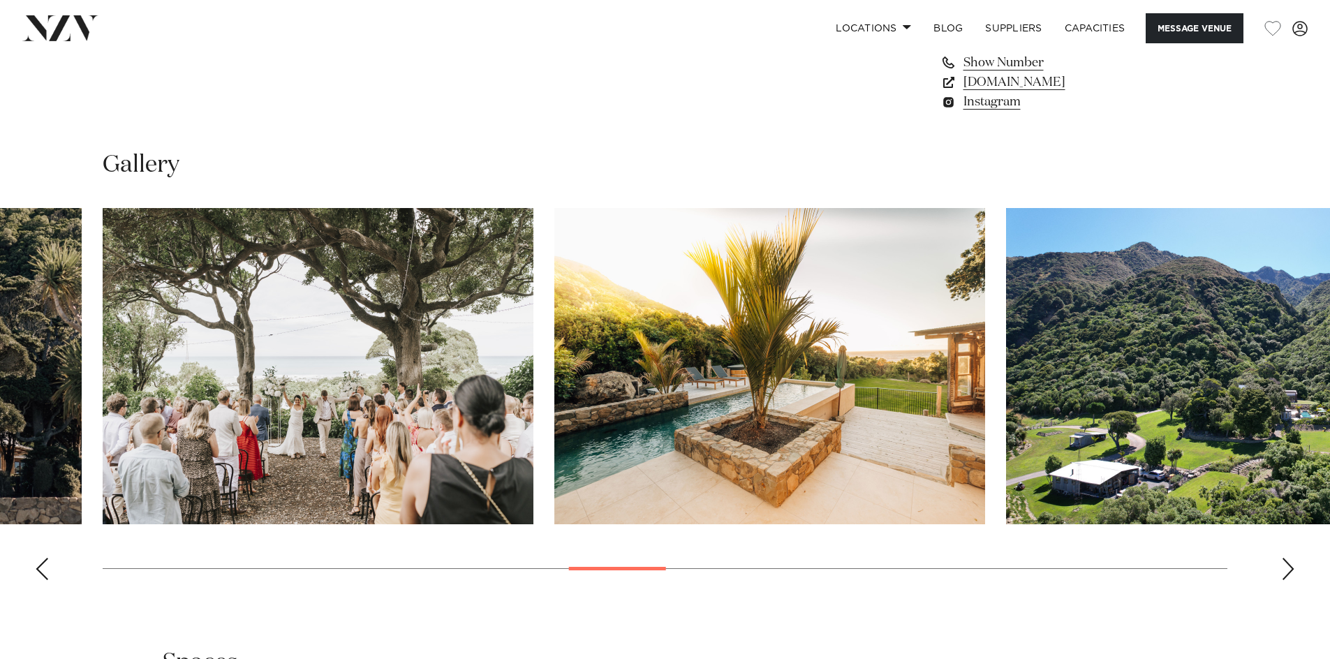
click at [1286, 567] on div "Next slide" at bounding box center [1288, 569] width 14 height 22
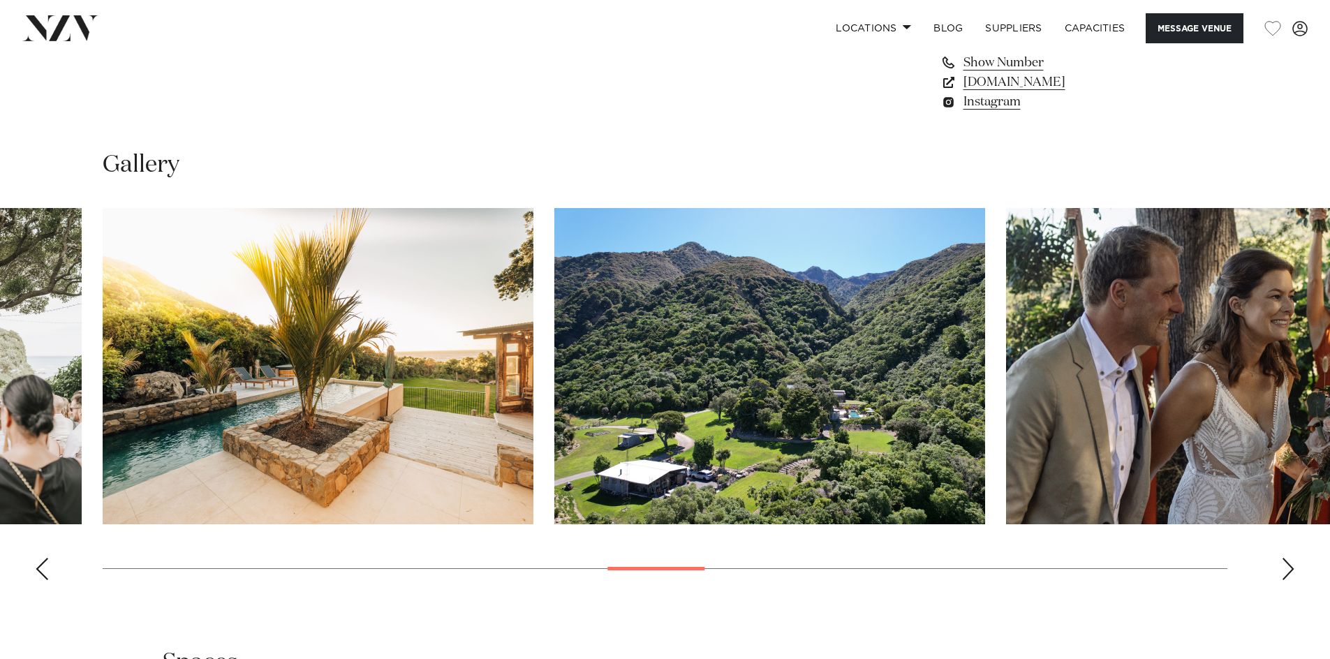
click at [1286, 567] on div "Next slide" at bounding box center [1288, 569] width 14 height 22
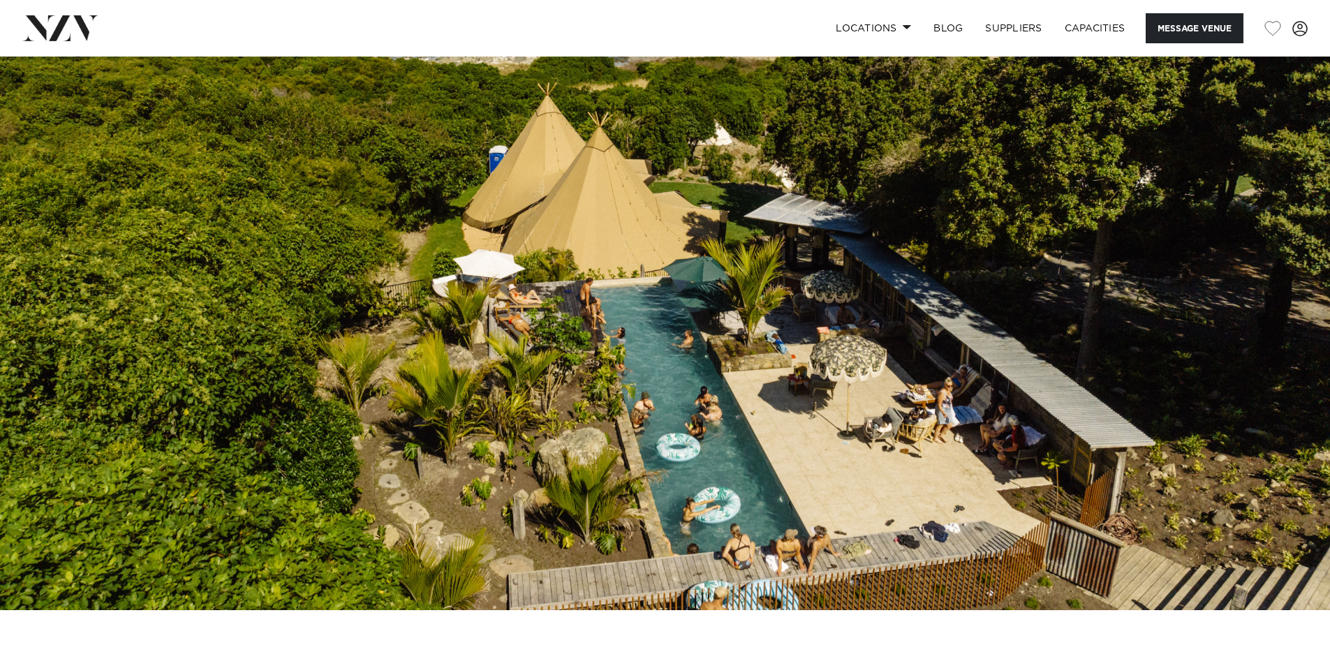
scroll to position [0, 0]
